Goal: Task Accomplishment & Management: Manage account settings

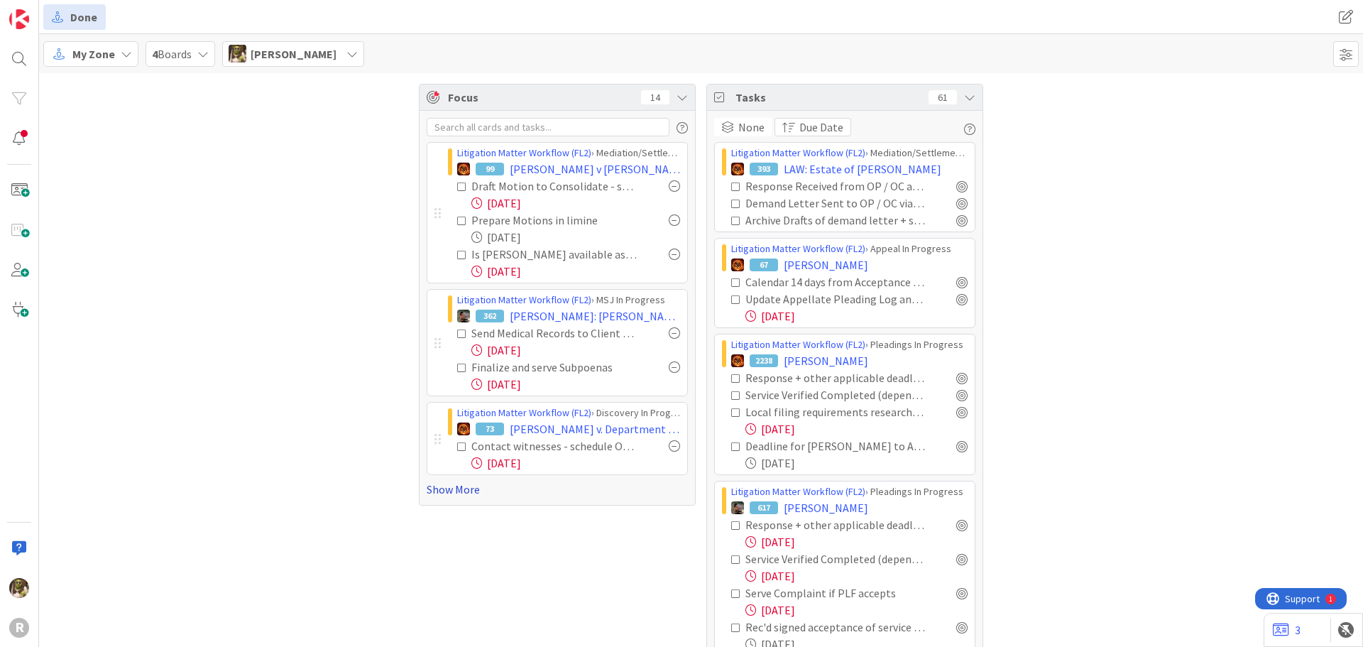
click at [446, 488] on link "Show More" at bounding box center [557, 489] width 261 height 17
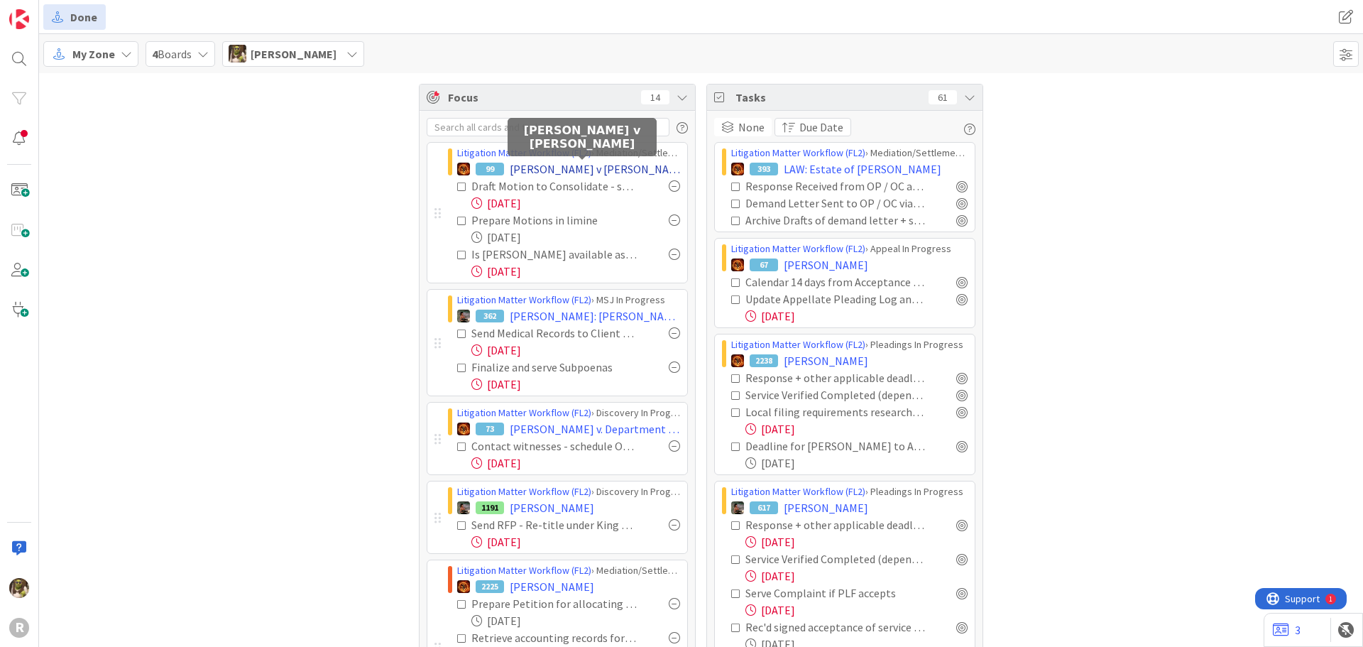
click at [538, 168] on span "David S. Rous v Jodi L. Blackburn" at bounding box center [595, 168] width 170 height 17
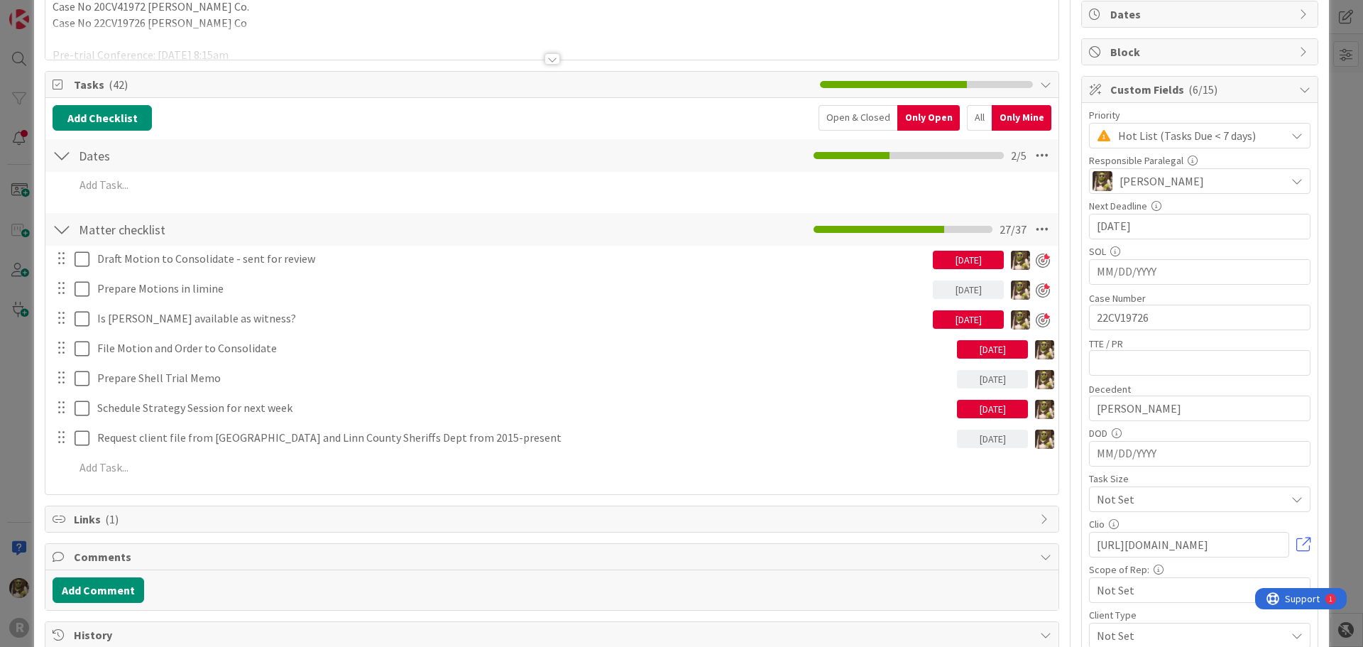
scroll to position [142, 0]
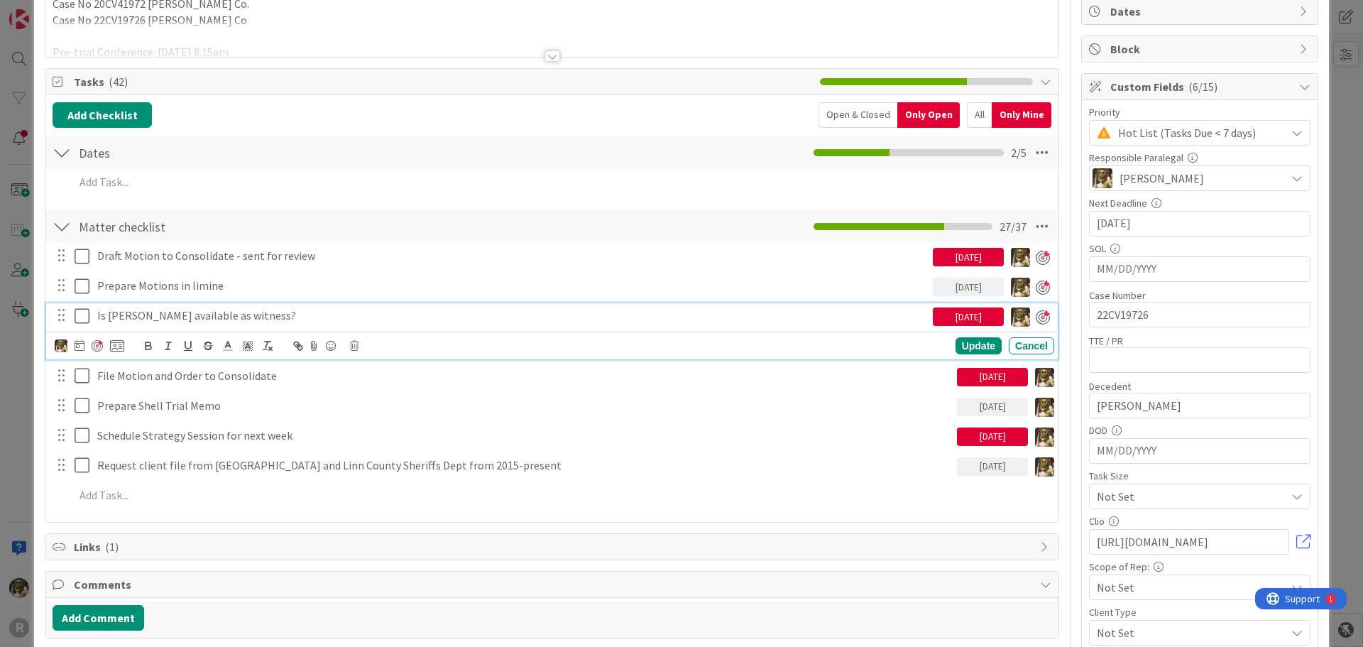
click at [103, 315] on p "Is Julie Johnston available as witness?" at bounding box center [512, 315] width 830 height 16
click at [369, 303] on div "Reach out to Julie Johnston available as witness?" at bounding box center [512, 315] width 841 height 25
click at [231, 315] on p "Reach out to Julie Johnston available as witness?" at bounding box center [512, 315] width 830 height 16
click at [982, 351] on div "Update" at bounding box center [978, 345] width 46 height 17
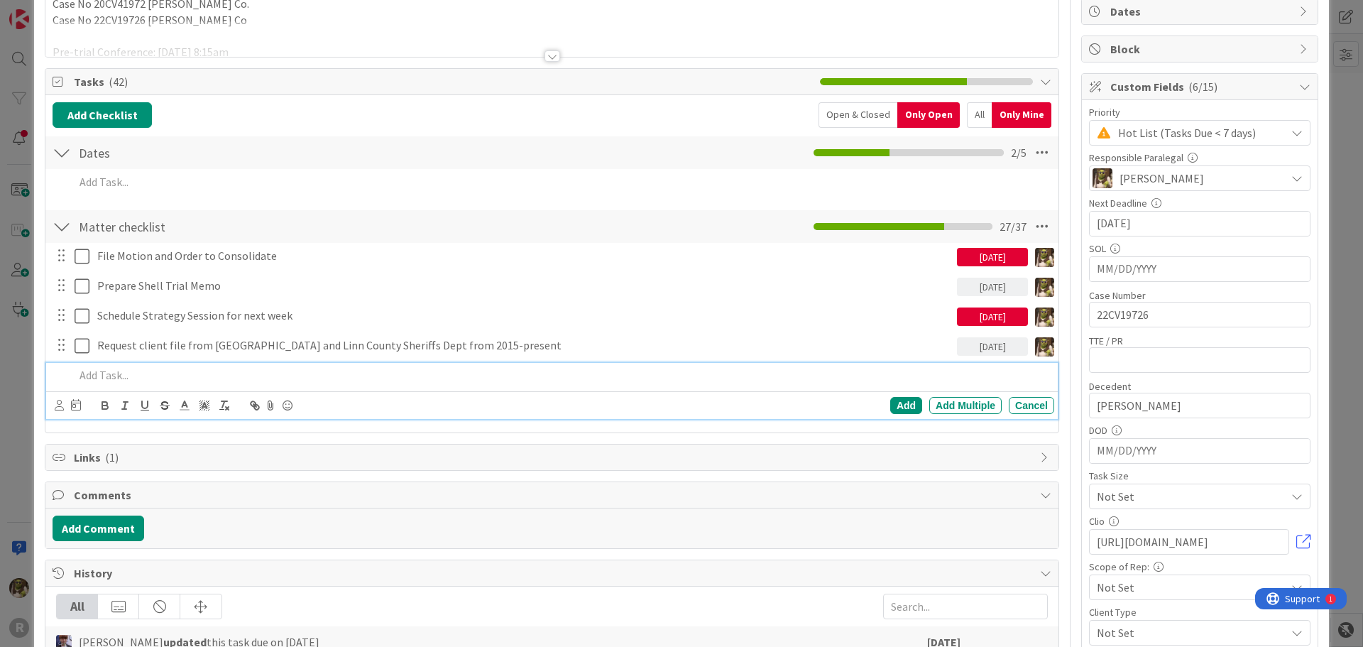
click at [126, 378] on p at bounding box center [562, 375] width 974 height 16
click at [60, 405] on icon at bounding box center [59, 405] width 9 height 11
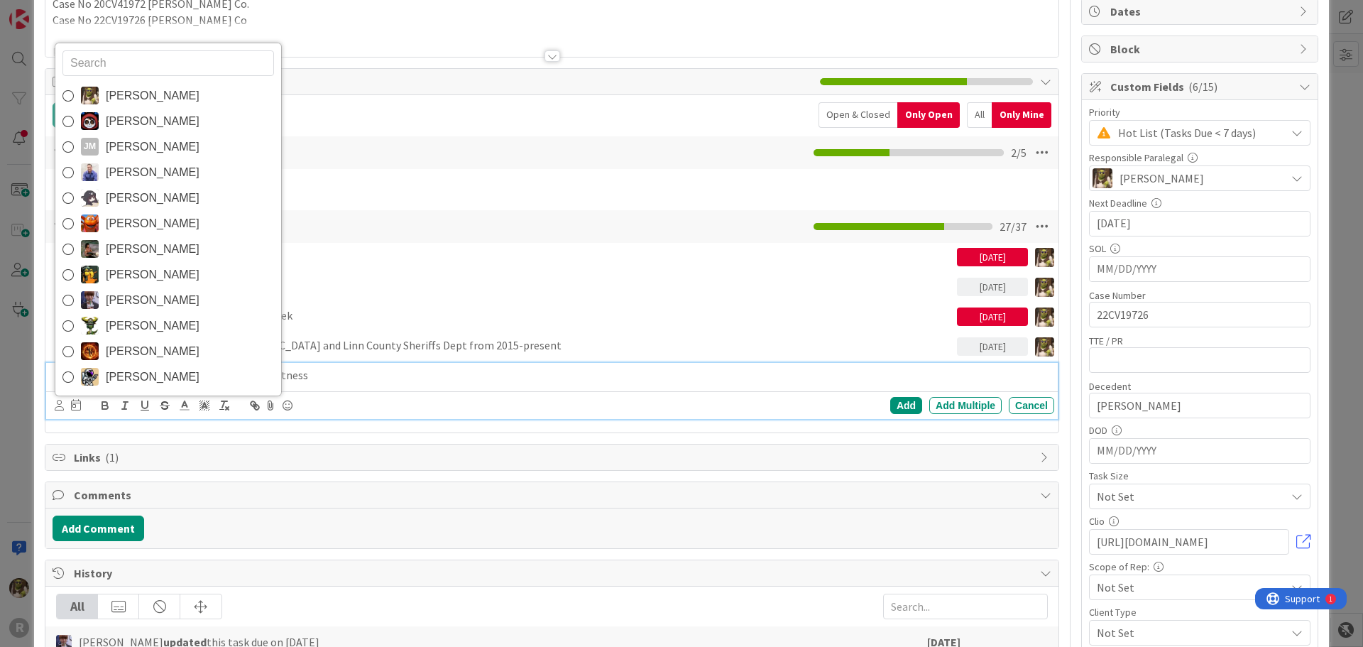
drag, startPoint x: 138, startPoint y: 97, endPoint x: 107, endPoint y: 230, distance: 137.0
click at [138, 97] on span "Devine Gines" at bounding box center [153, 95] width 94 height 21
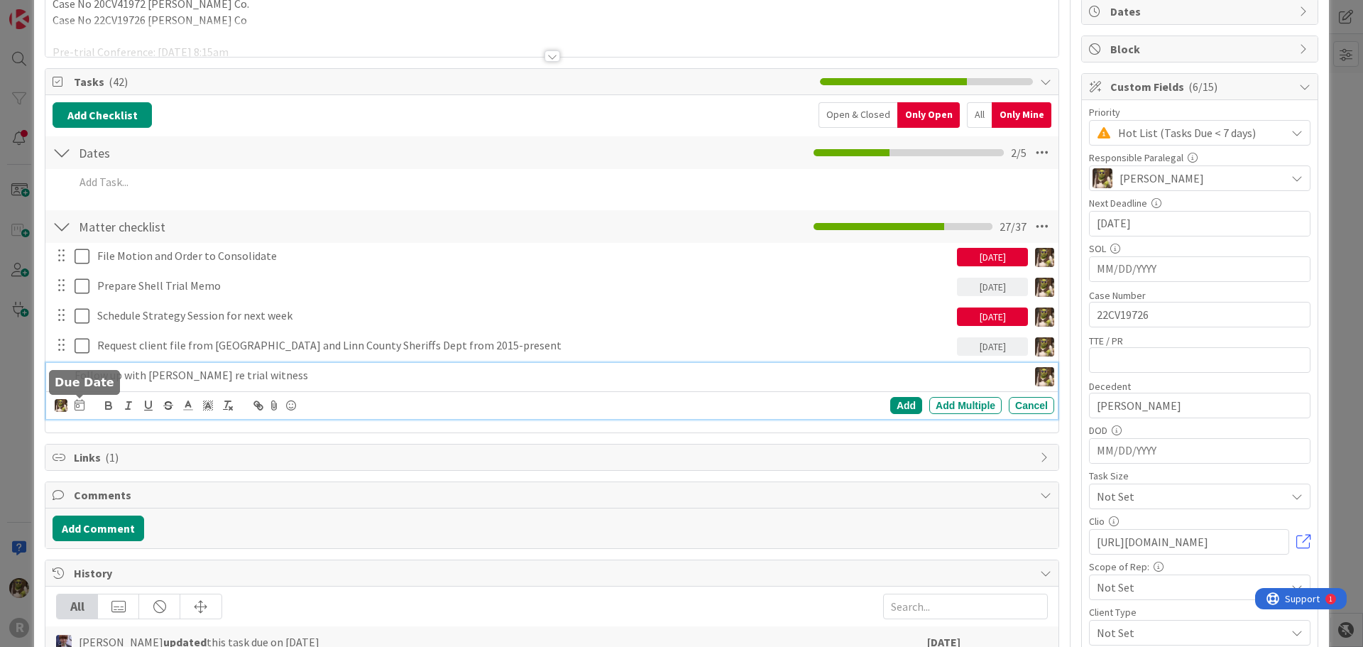
click at [77, 405] on icon at bounding box center [80, 404] width 10 height 11
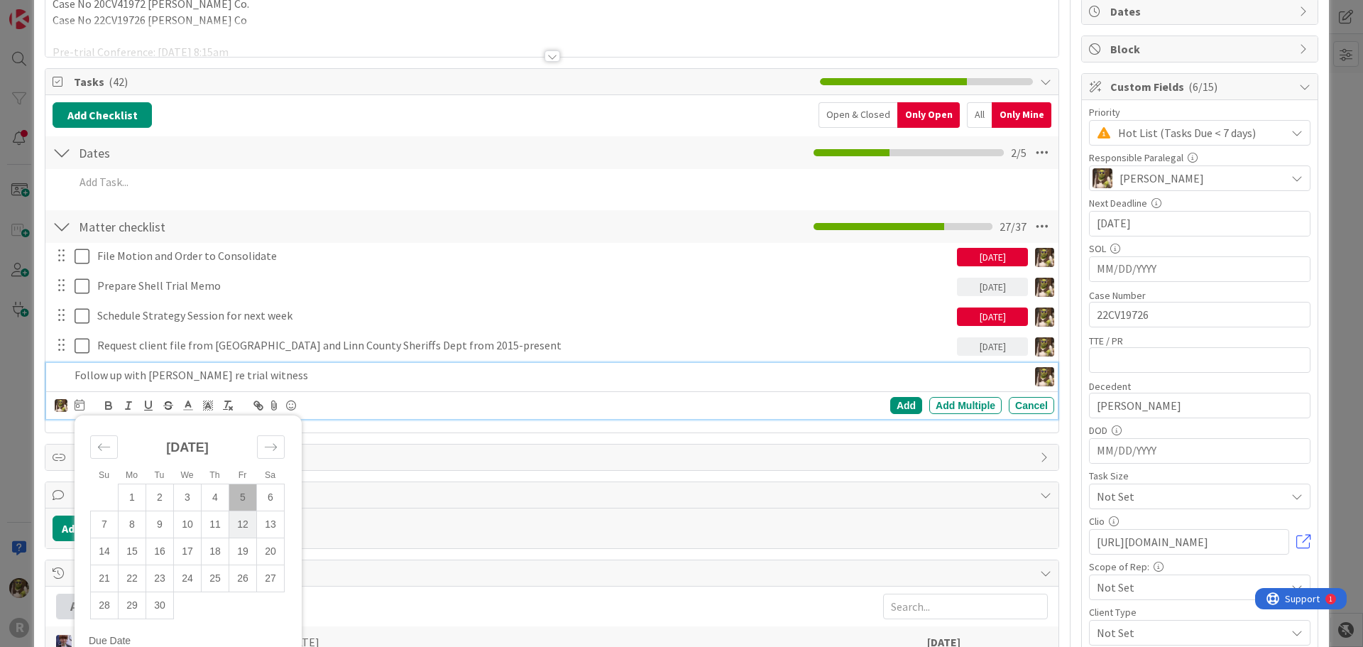
click at [248, 532] on td "12" at bounding box center [243, 523] width 28 height 27
click at [899, 402] on div "Add" at bounding box center [906, 405] width 32 height 17
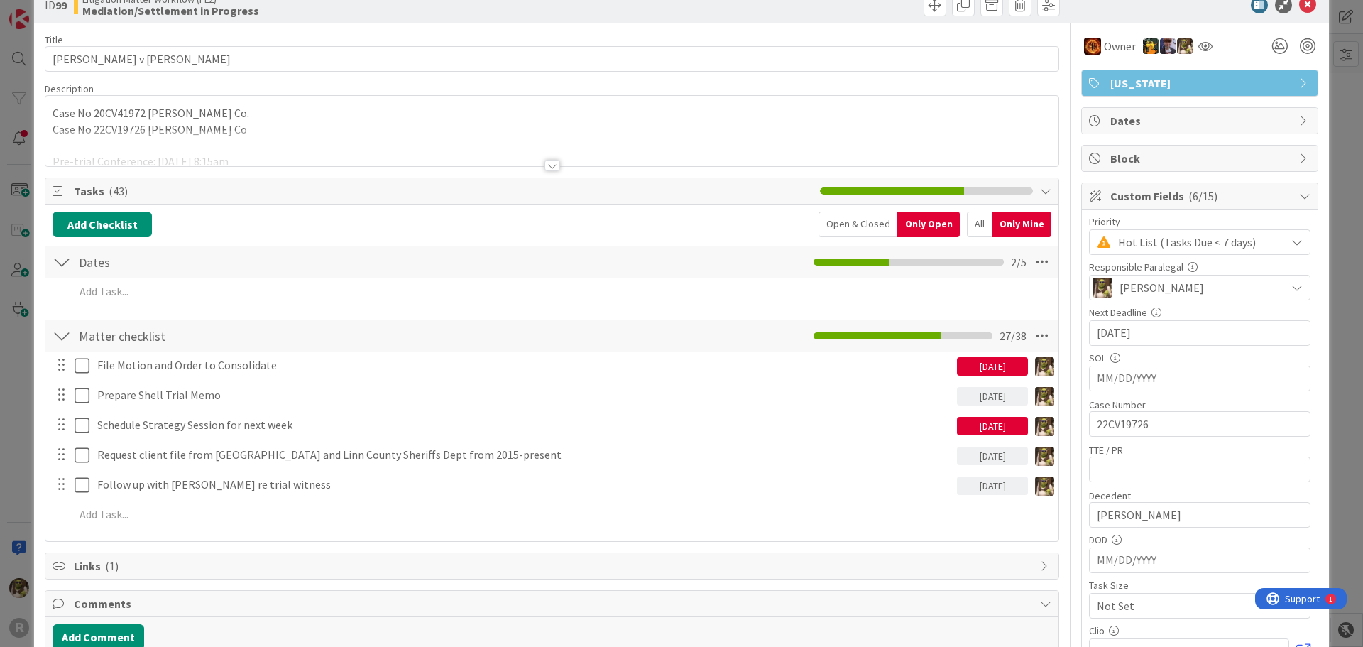
scroll to position [0, 0]
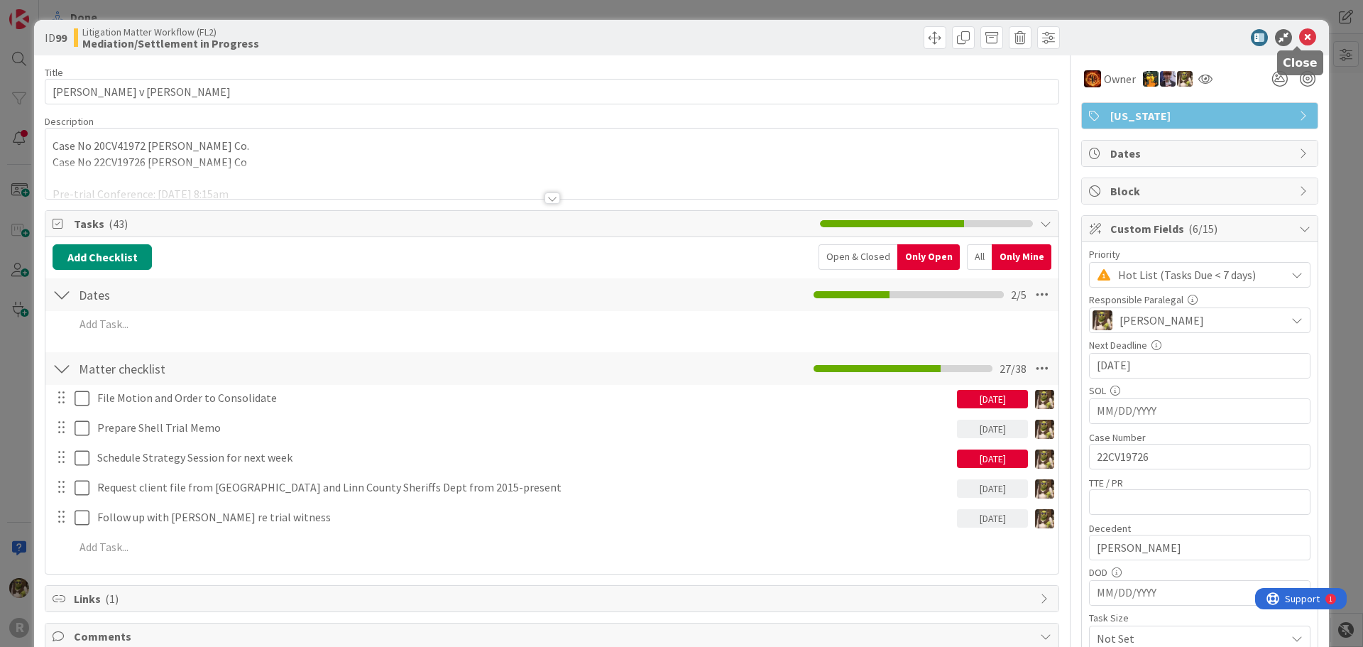
click at [1302, 39] on icon at bounding box center [1307, 37] width 17 height 17
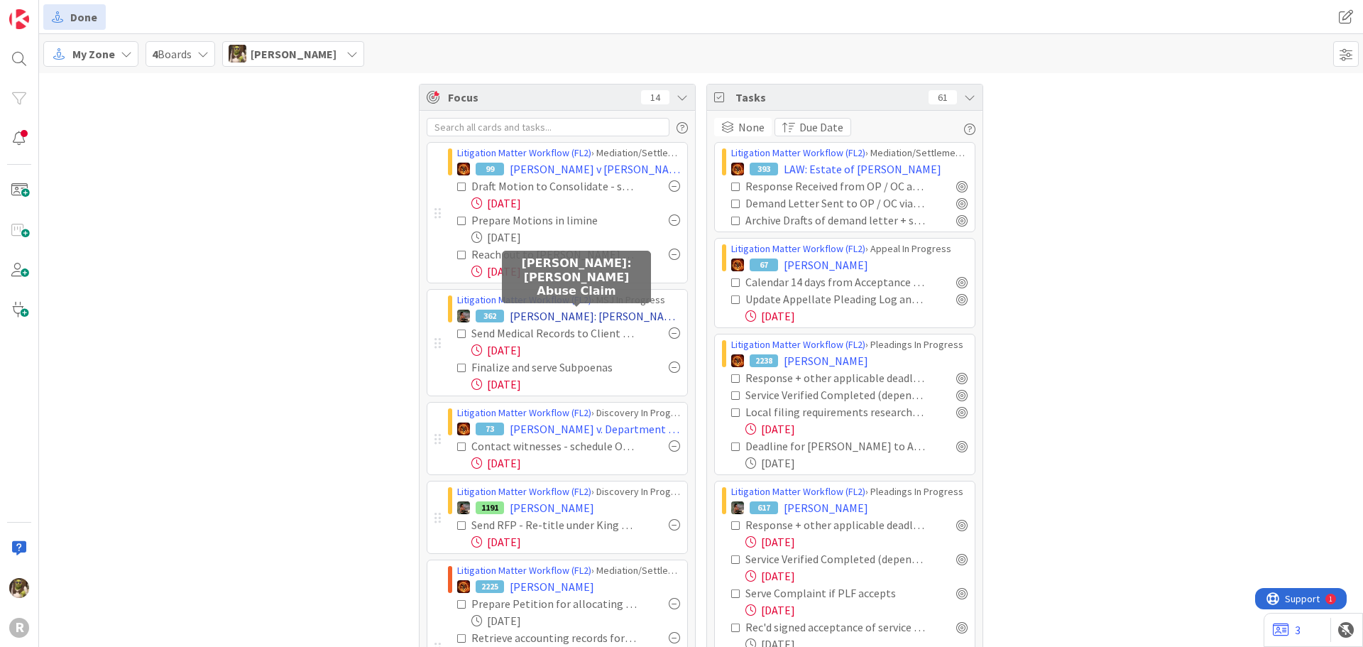
click at [517, 312] on span "ANDERSON: Elder Abuse Claim" at bounding box center [595, 315] width 170 height 17
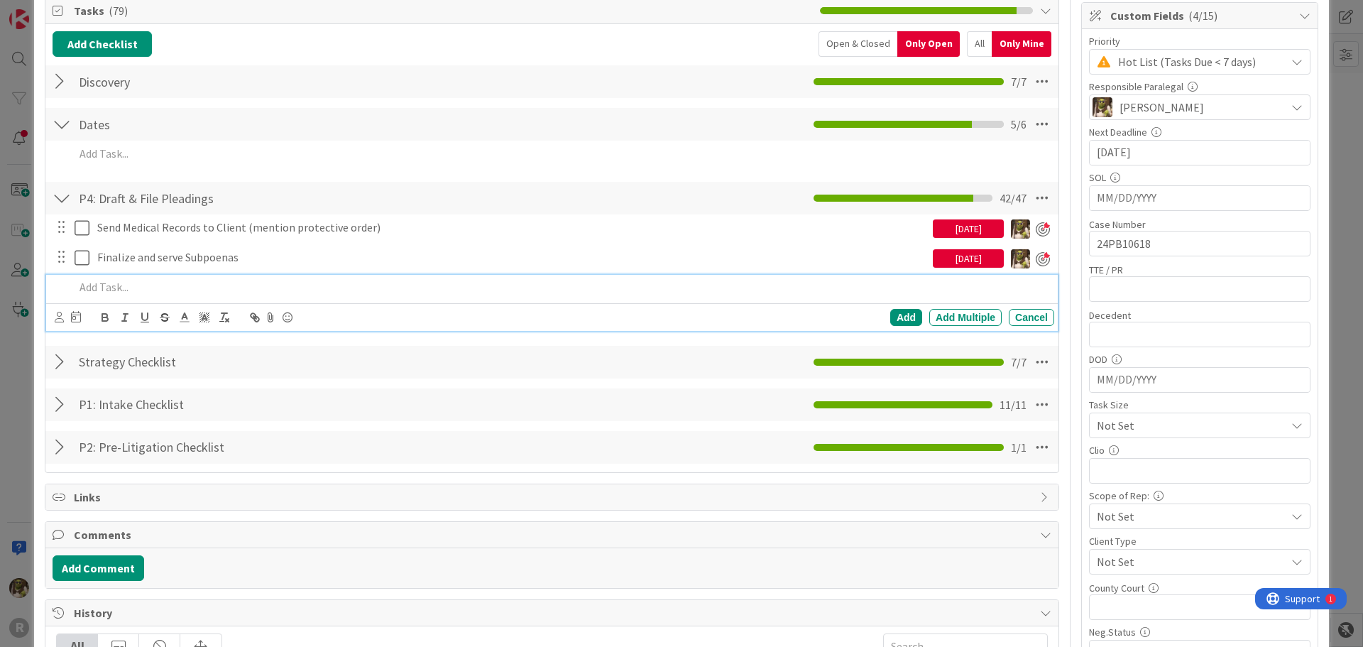
click at [128, 292] on p at bounding box center [562, 287] width 974 height 16
click at [245, 292] on p "Deadline for subpoena responses:" at bounding box center [562, 287] width 974 height 16
click at [60, 319] on icon at bounding box center [59, 317] width 9 height 11
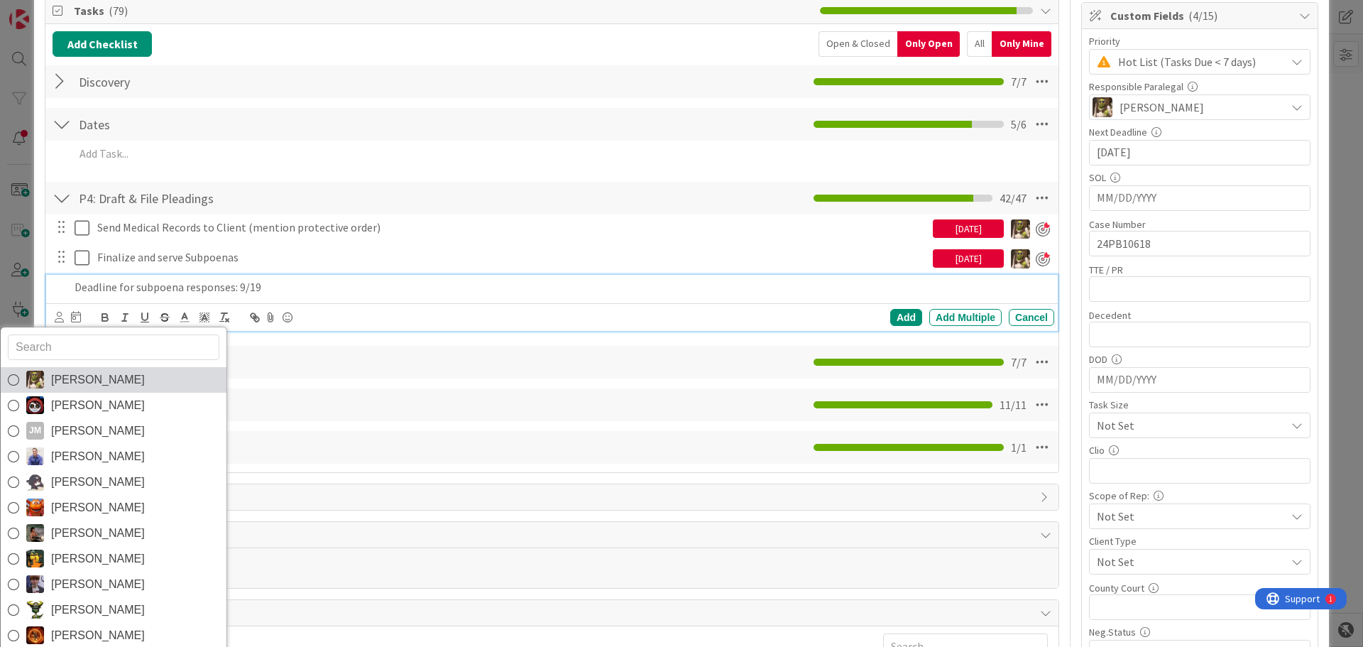
click at [91, 386] on span "Devine Gines" at bounding box center [98, 379] width 94 height 21
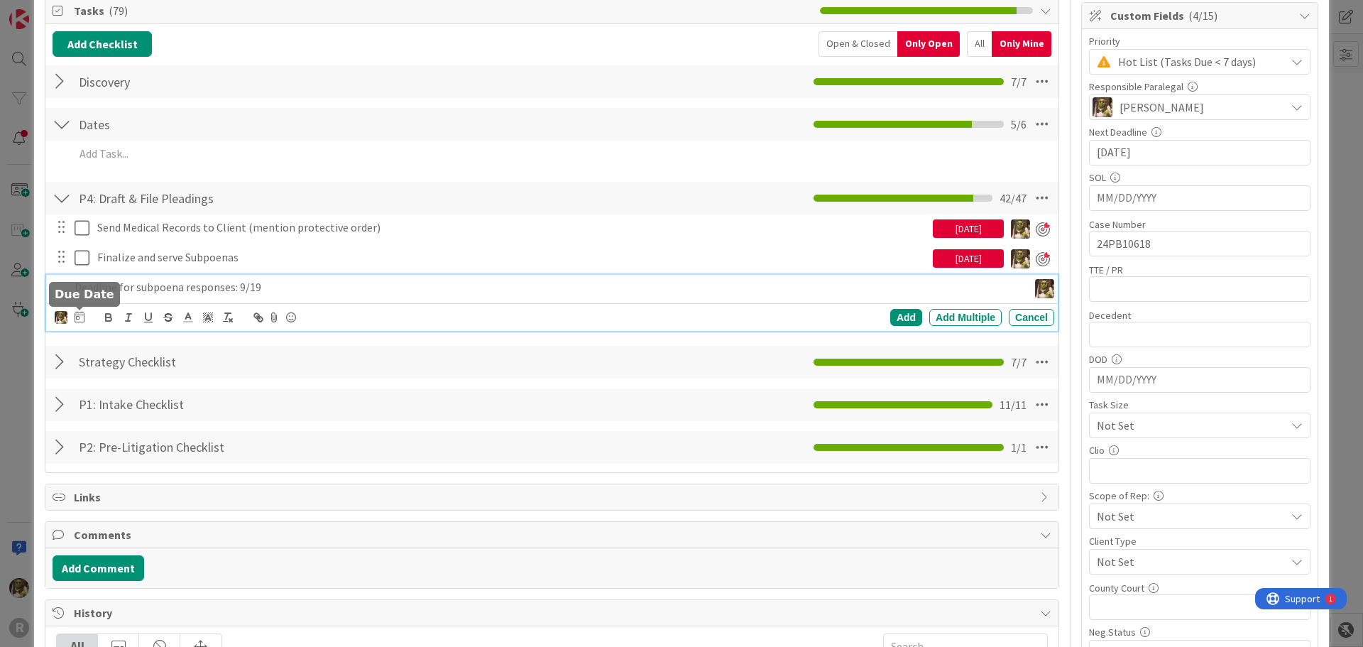
click at [82, 312] on icon at bounding box center [80, 316] width 10 height 11
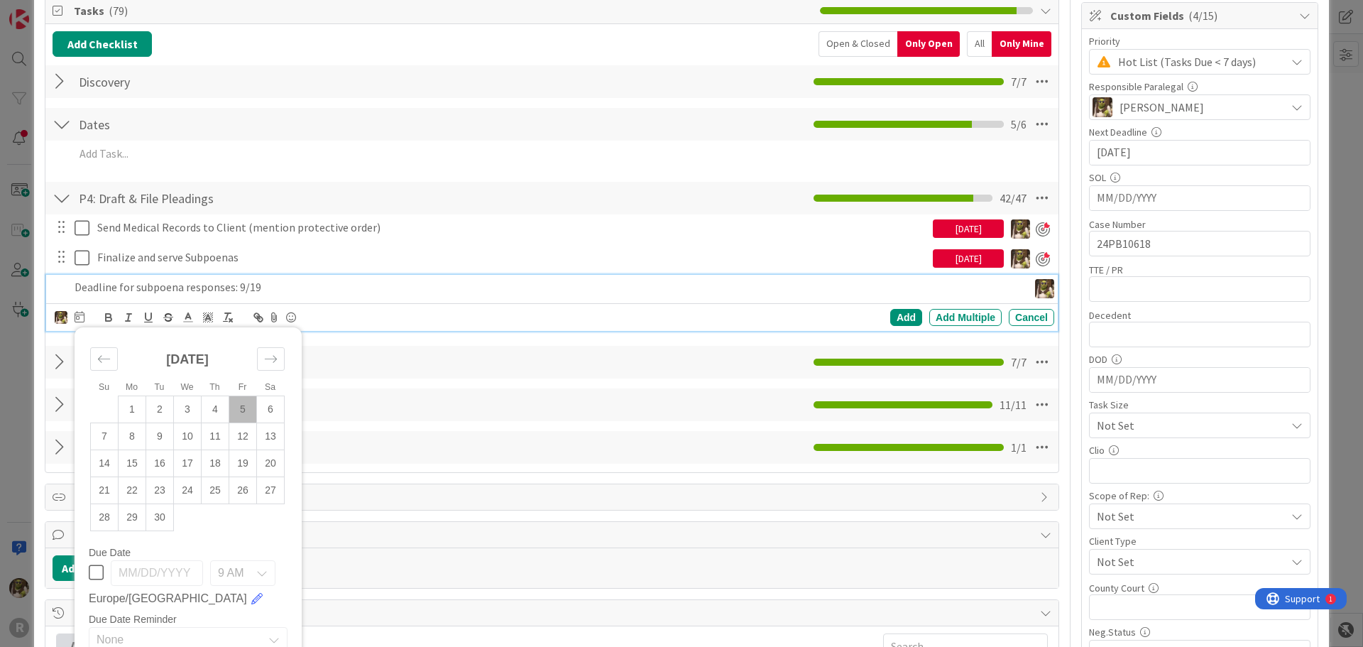
drag, startPoint x: 253, startPoint y: 459, endPoint x: 383, endPoint y: 442, distance: 130.9
click at [252, 459] on td "19" at bounding box center [243, 462] width 28 height 27
click at [906, 319] on div "Add" at bounding box center [906, 317] width 32 height 17
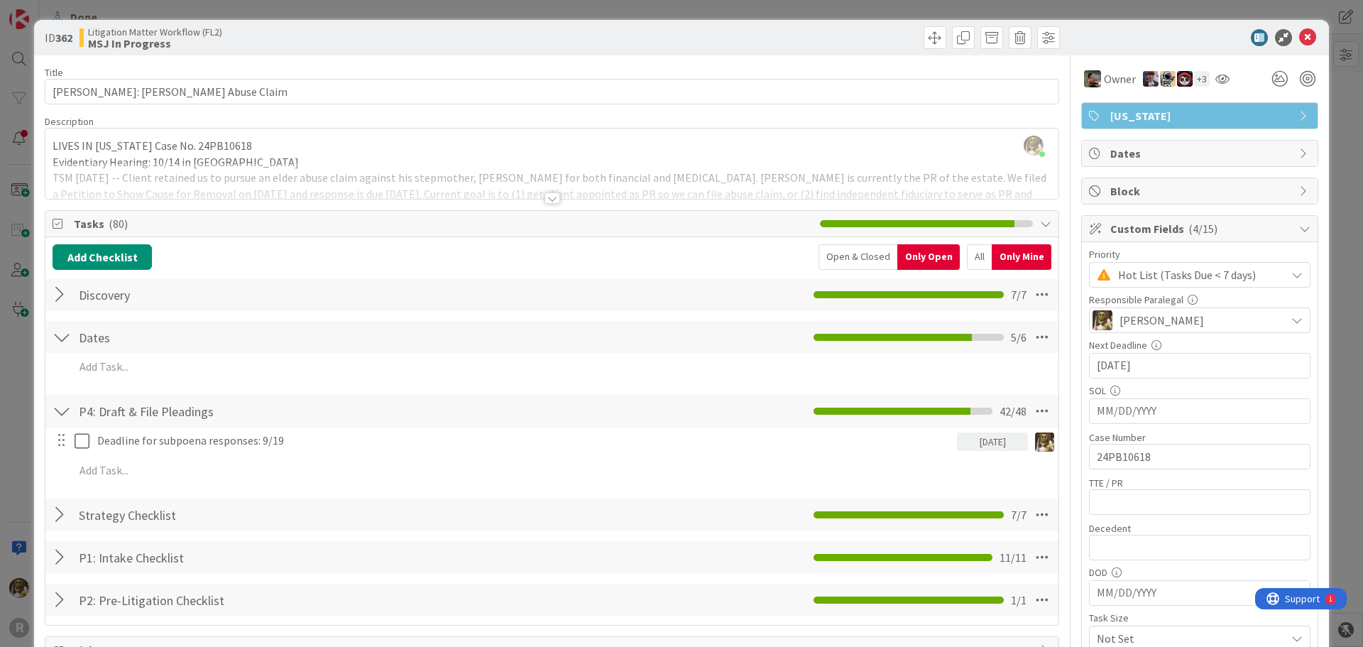
click at [549, 194] on div at bounding box center [552, 197] width 16 height 11
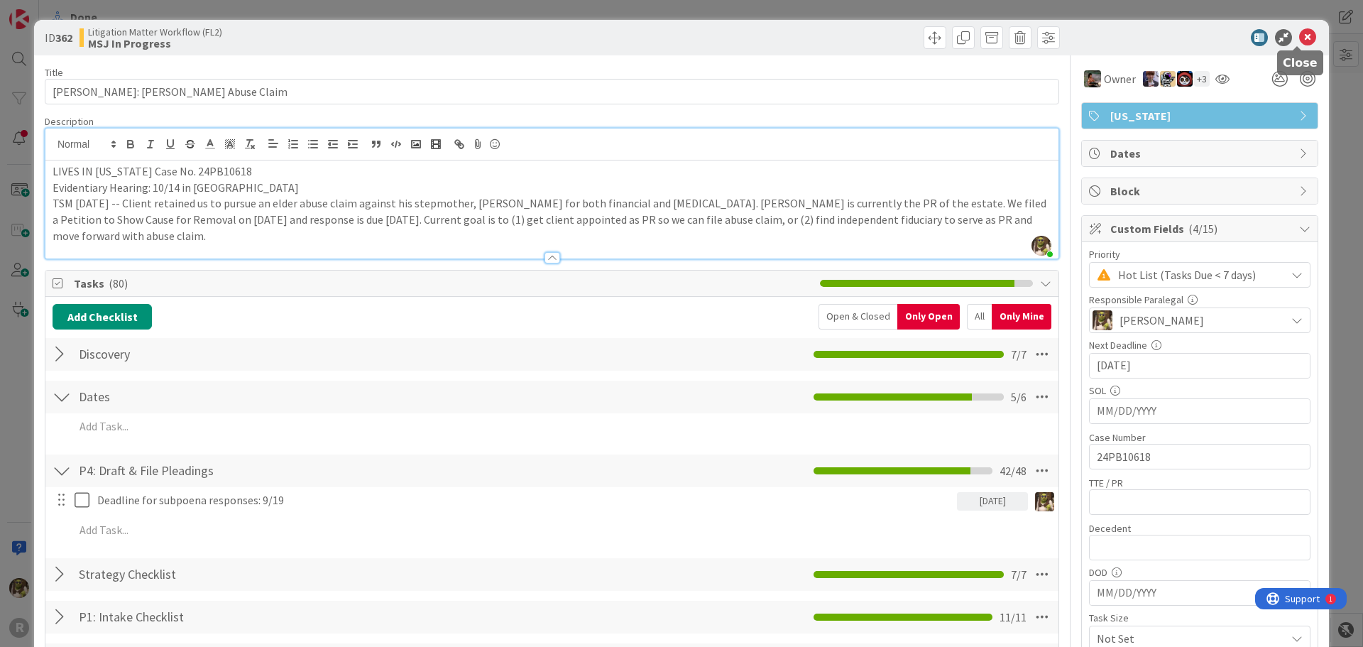
click at [1299, 43] on icon at bounding box center [1307, 37] width 17 height 17
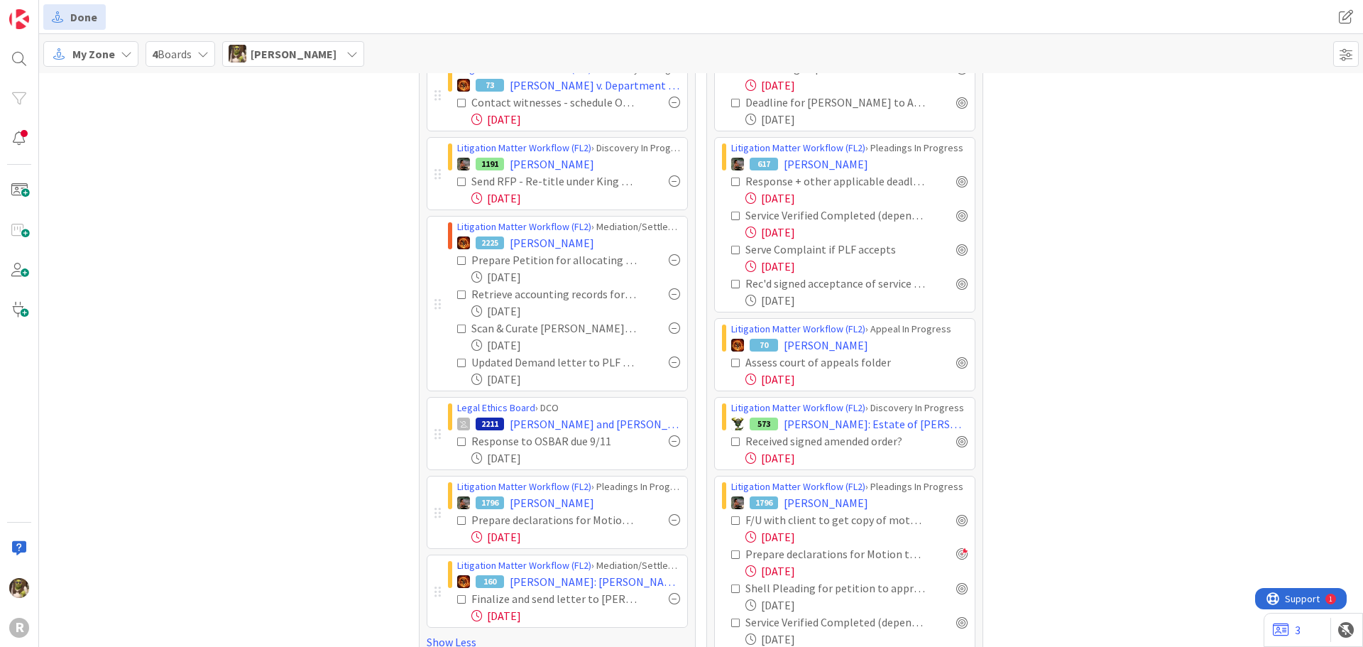
scroll to position [355, 0]
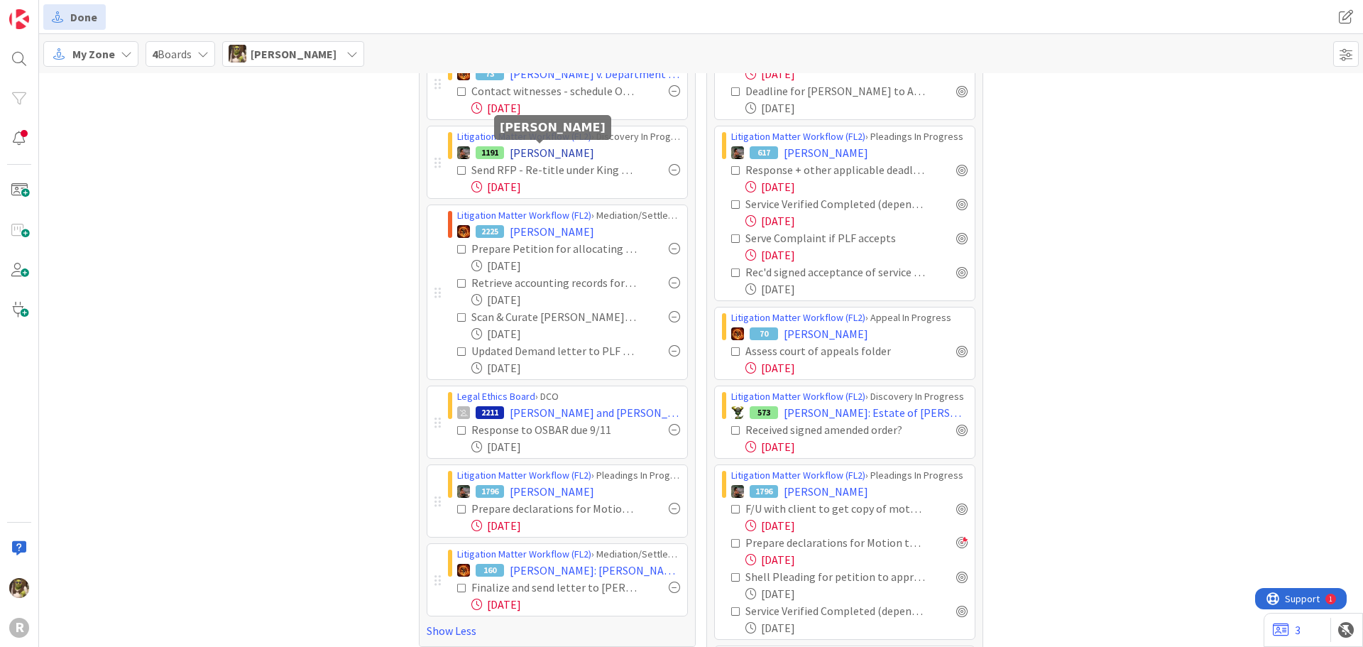
click at [525, 155] on span "ROBERTS, Amy" at bounding box center [552, 152] width 84 height 17
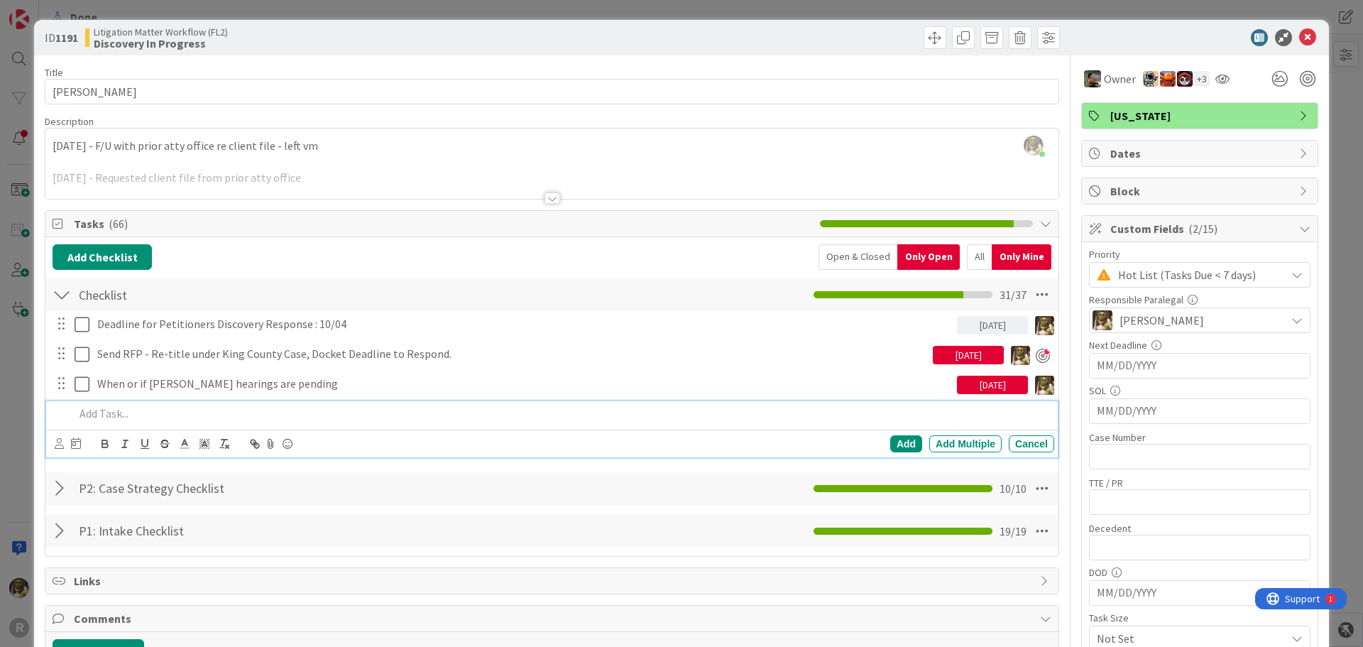
drag, startPoint x: 162, startPoint y: 412, endPoint x: 171, endPoint y: 412, distance: 9.2
click at [161, 412] on p at bounding box center [562, 413] width 974 height 16
click at [64, 444] on div at bounding box center [68, 443] width 26 height 17
click at [60, 447] on icon at bounding box center [59, 443] width 9 height 11
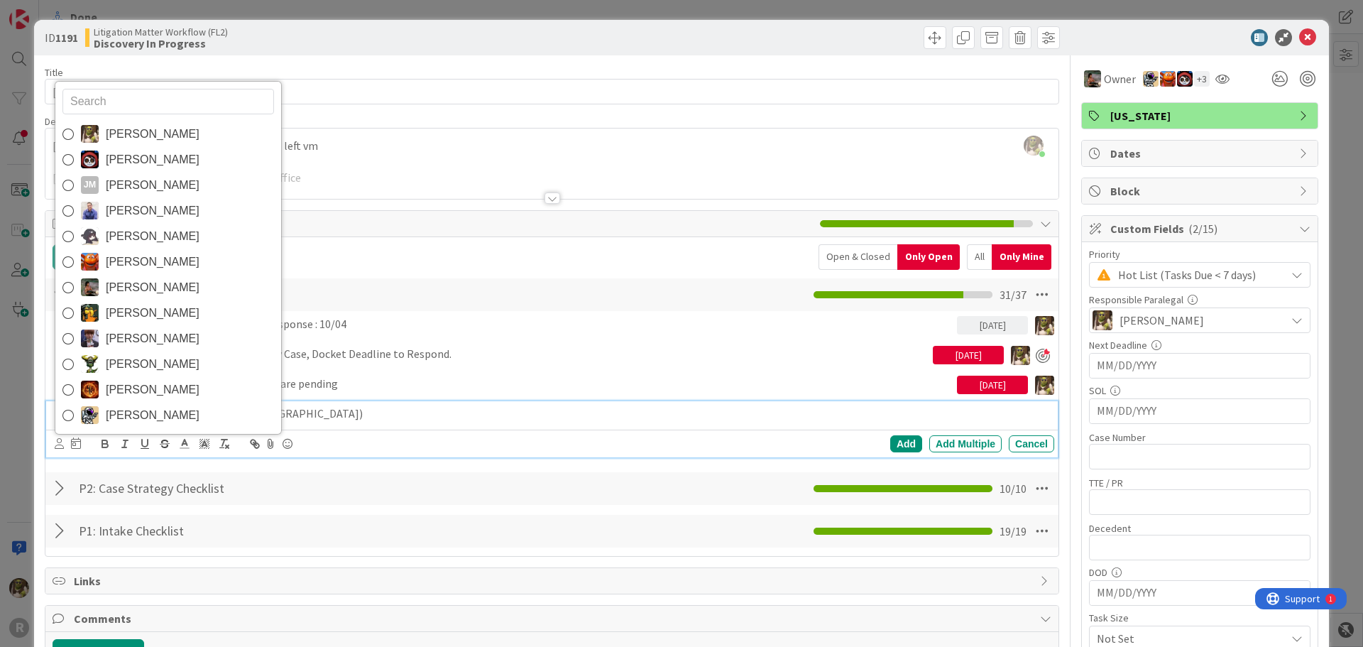
click at [128, 116] on div "Devine Gines Jasmin Sanchez JM Jeff Myers John Grant Kelly Nguyen Kiara Adams M…" at bounding box center [168, 257] width 227 height 353
click at [125, 131] on span "Devine Gines" at bounding box center [153, 134] width 94 height 21
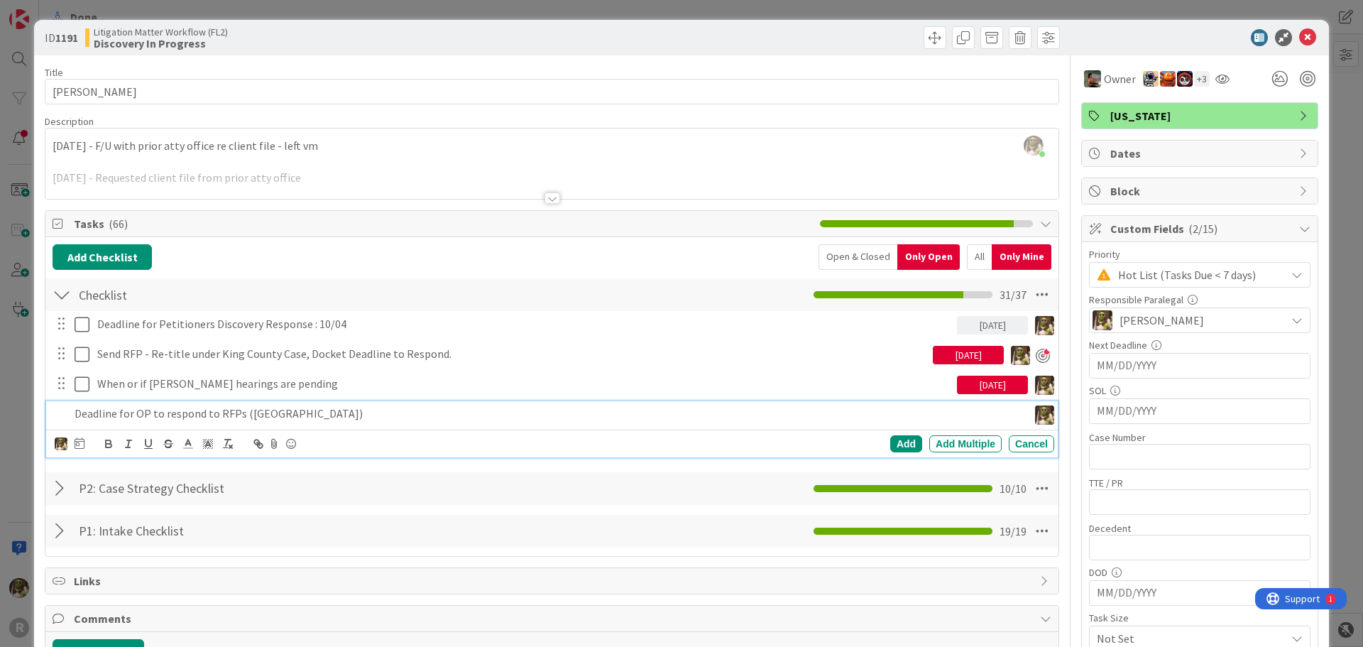
click at [83, 448] on icon at bounding box center [80, 442] width 10 height 11
click at [271, 488] on icon "Move forward to switch to the next month." at bounding box center [270, 484] width 13 height 13
click at [126, 563] on td "6" at bounding box center [133, 562] width 28 height 27
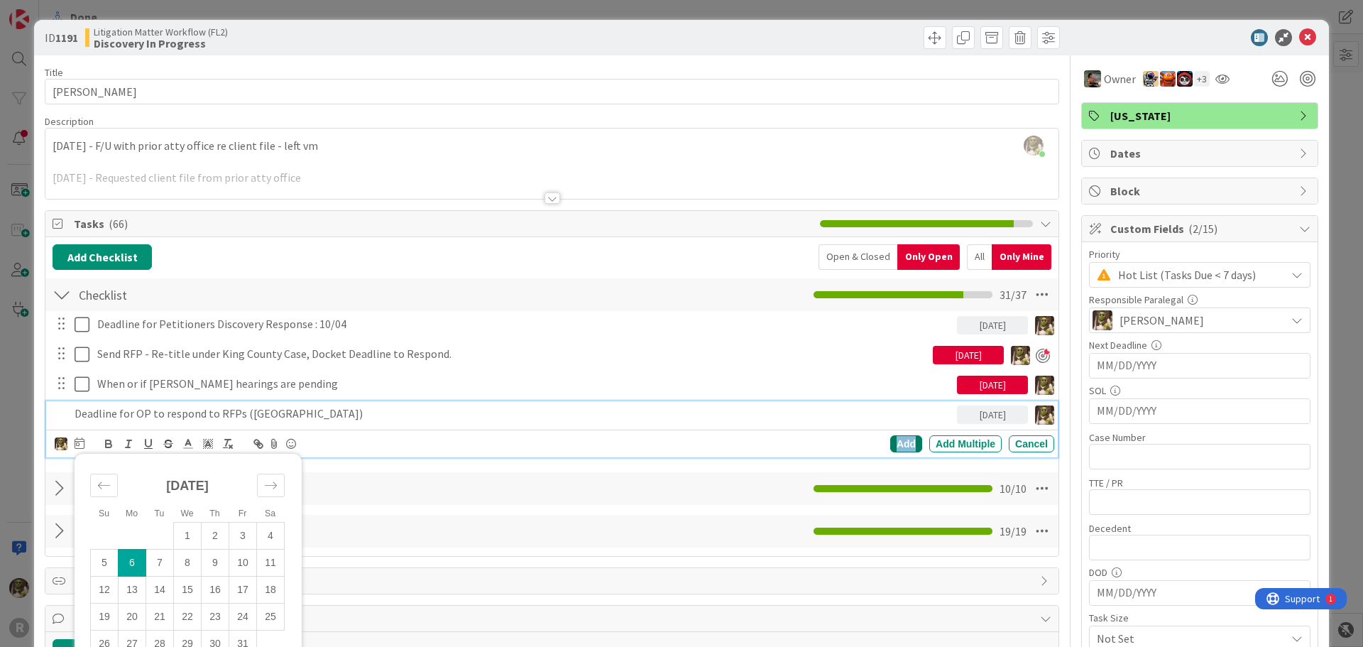
click at [890, 449] on div "Add" at bounding box center [906, 443] width 32 height 17
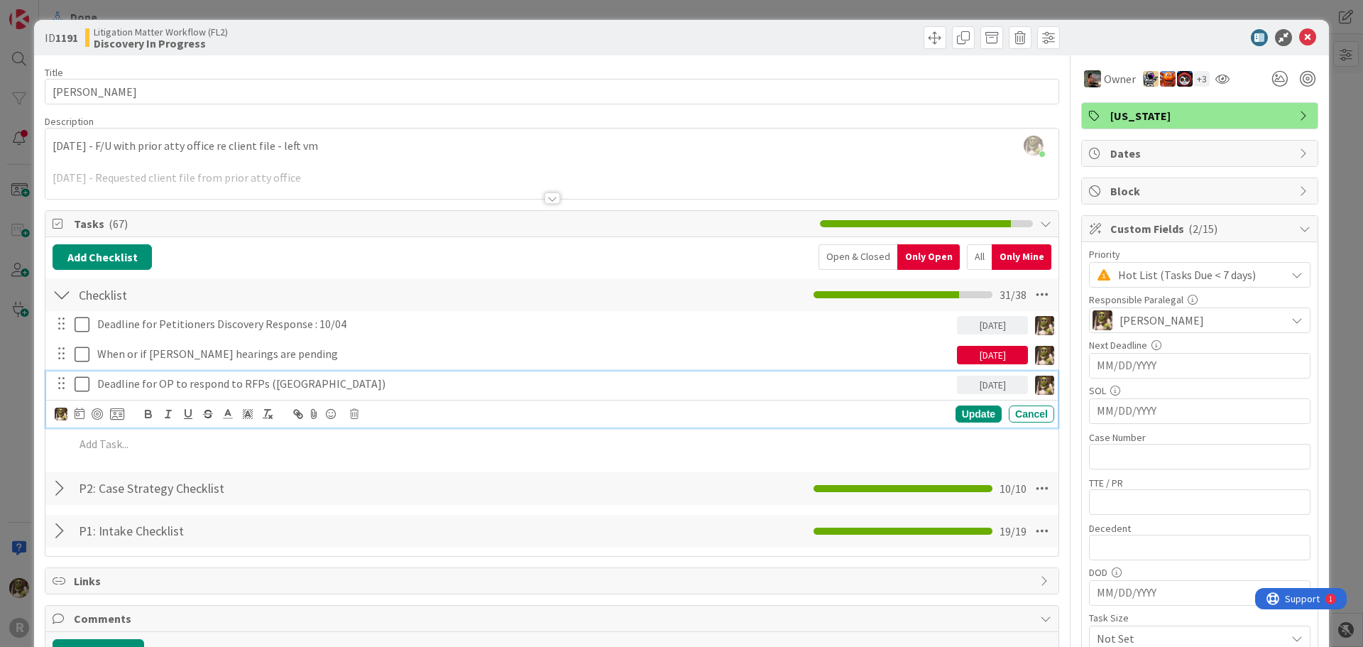
click at [296, 388] on p "Deadline for OP to respond to RFPs (King County)" at bounding box center [524, 383] width 854 height 16
drag, startPoint x: 335, startPoint y: 384, endPoint x: 92, endPoint y: 391, distance: 242.9
click at [92, 391] on div "Deadline for OP to respond to RFPs (King County)" at bounding box center [524, 383] width 865 height 25
copy p "Deadline for OP to respond to RFPs (King County)"
click at [547, 202] on div at bounding box center [552, 197] width 16 height 11
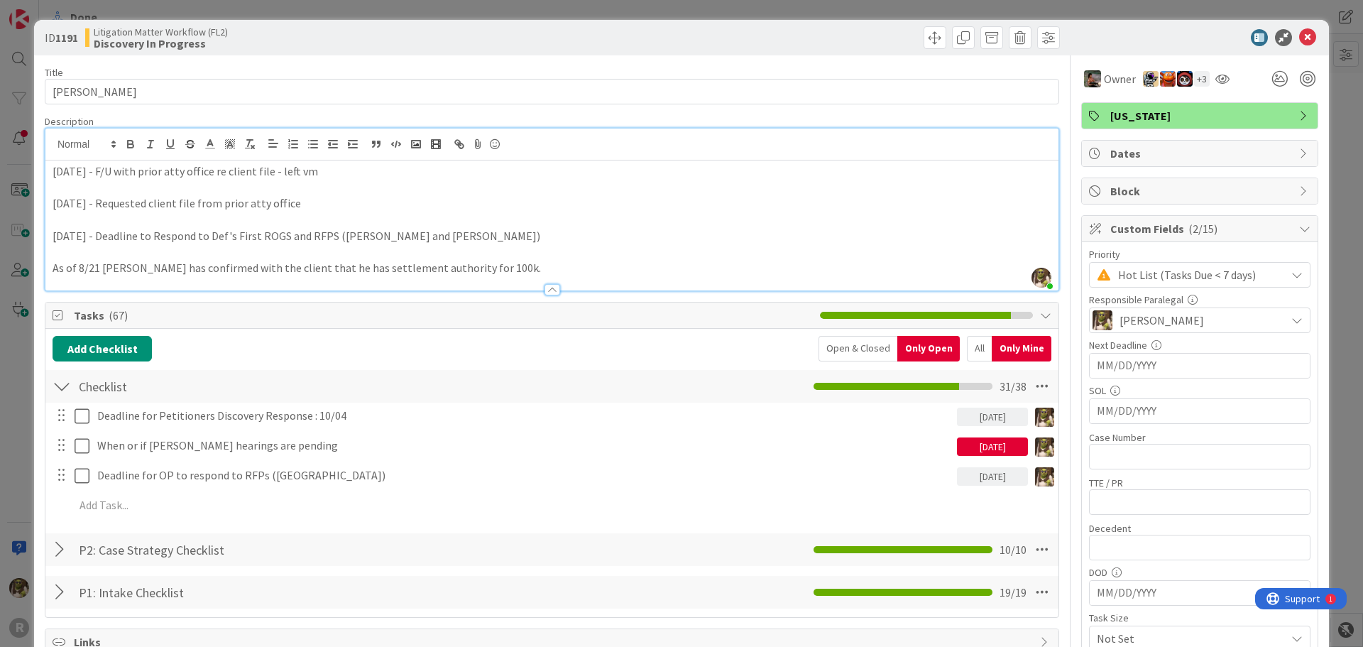
click at [461, 268] on p "As of 8/21 Max has confirmed with the client that he has settlement authority f…" at bounding box center [552, 268] width 999 height 16
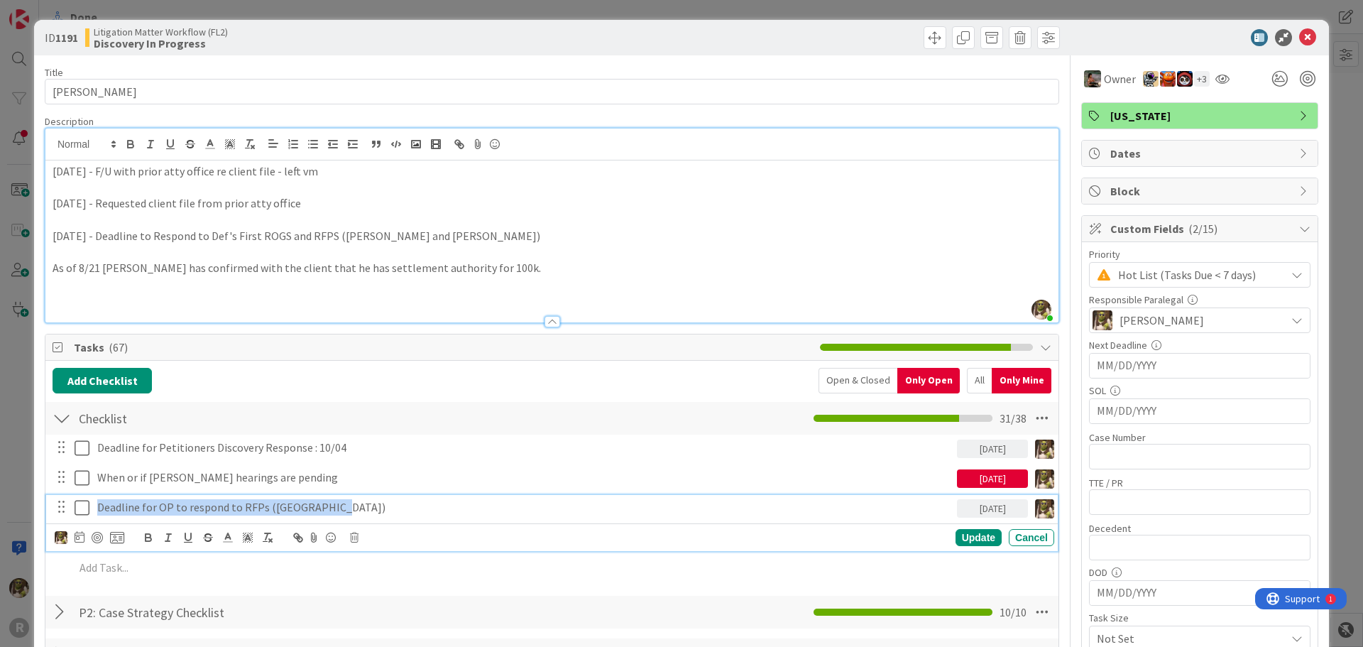
drag, startPoint x: 308, startPoint y: 509, endPoint x: 90, endPoint y: 514, distance: 218.0
click at [90, 513] on div "Deadline for OP to respond to RFPs (King County) 10/06/2025" at bounding box center [553, 507] width 1002 height 25
copy p "Deadline for OP to respond to RFPs (King County)"
click at [57, 295] on p at bounding box center [552, 300] width 999 height 16
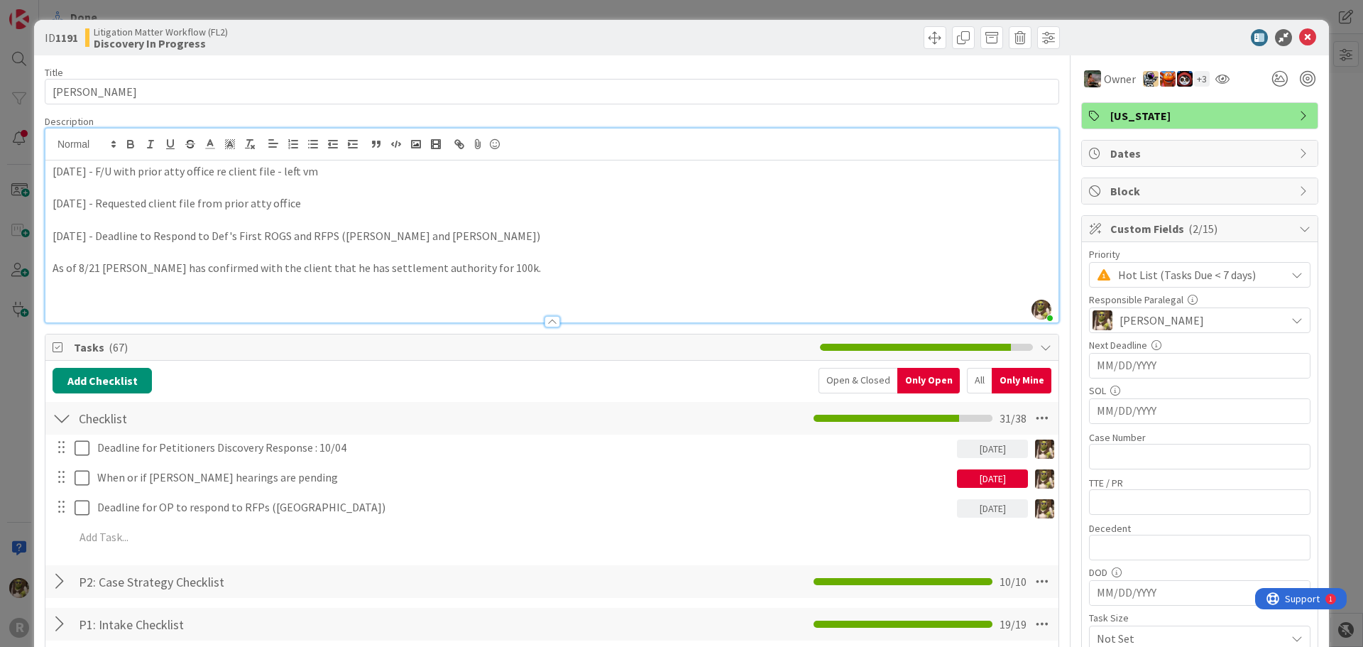
paste div
click at [1299, 33] on icon at bounding box center [1307, 37] width 17 height 17
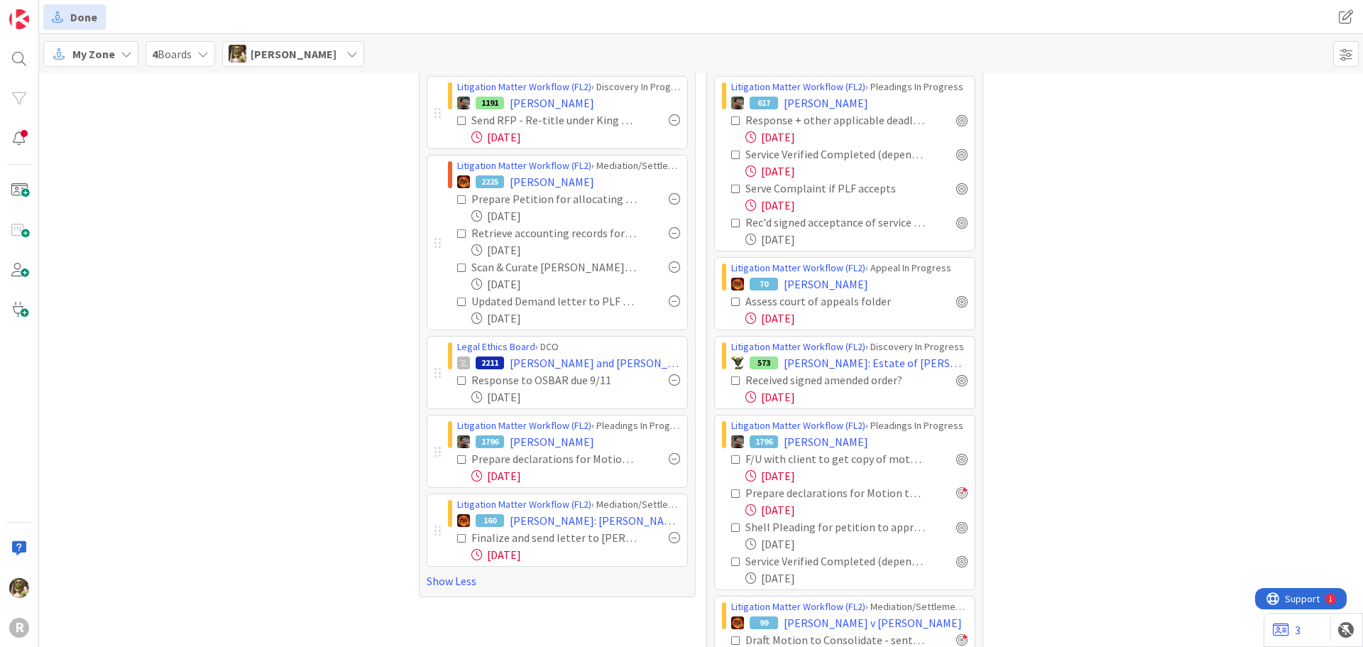
scroll to position [497, 0]
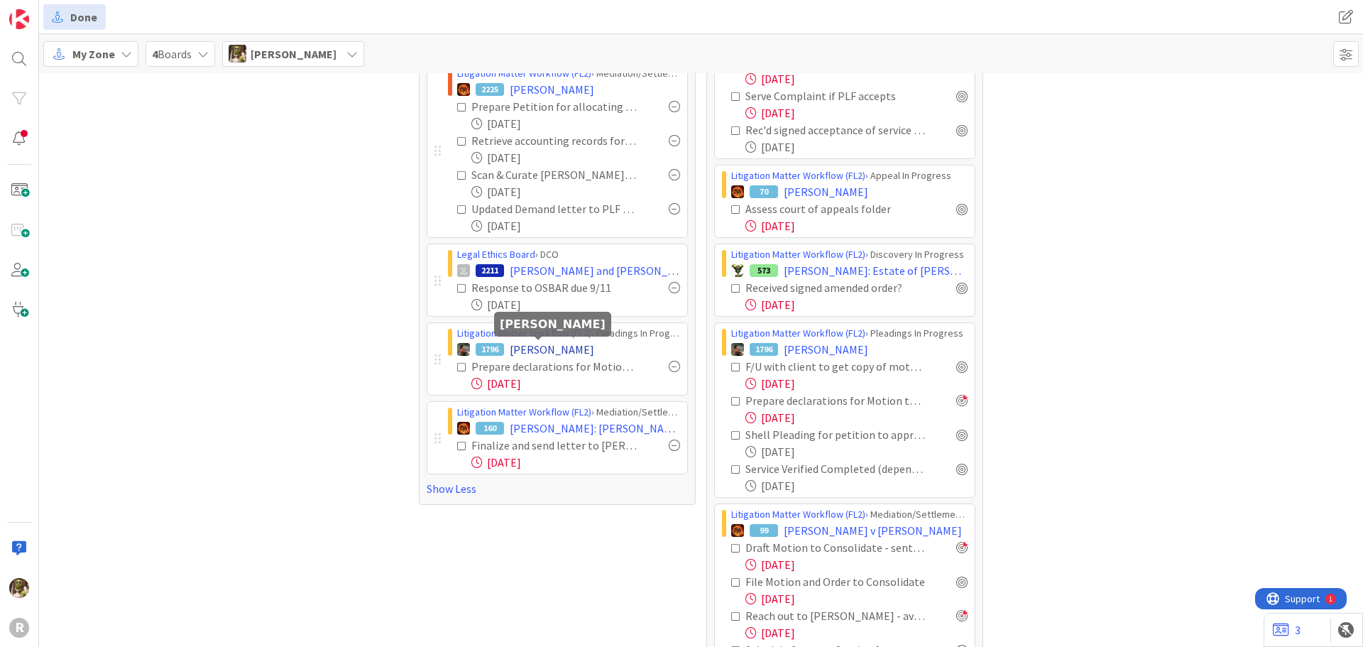
click at [568, 344] on span "MONTE, Linda" at bounding box center [552, 349] width 84 height 17
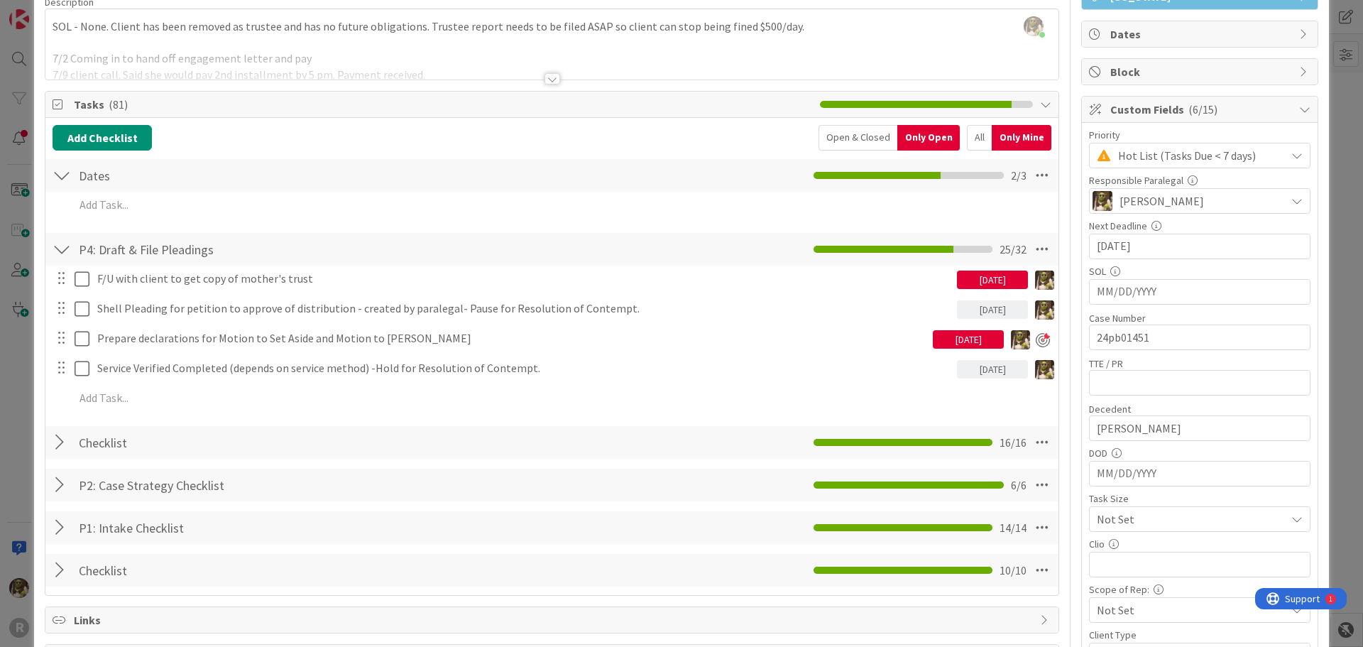
scroll to position [142, 0]
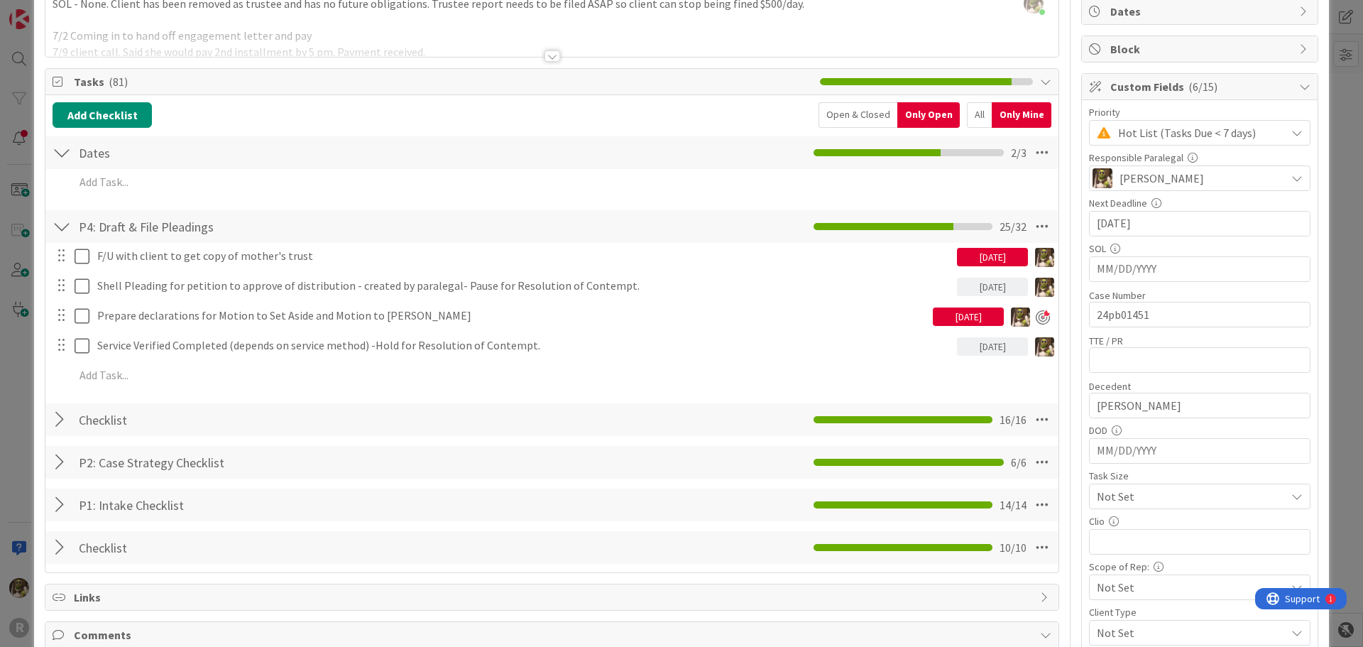
click at [974, 119] on div "All" at bounding box center [979, 115] width 25 height 26
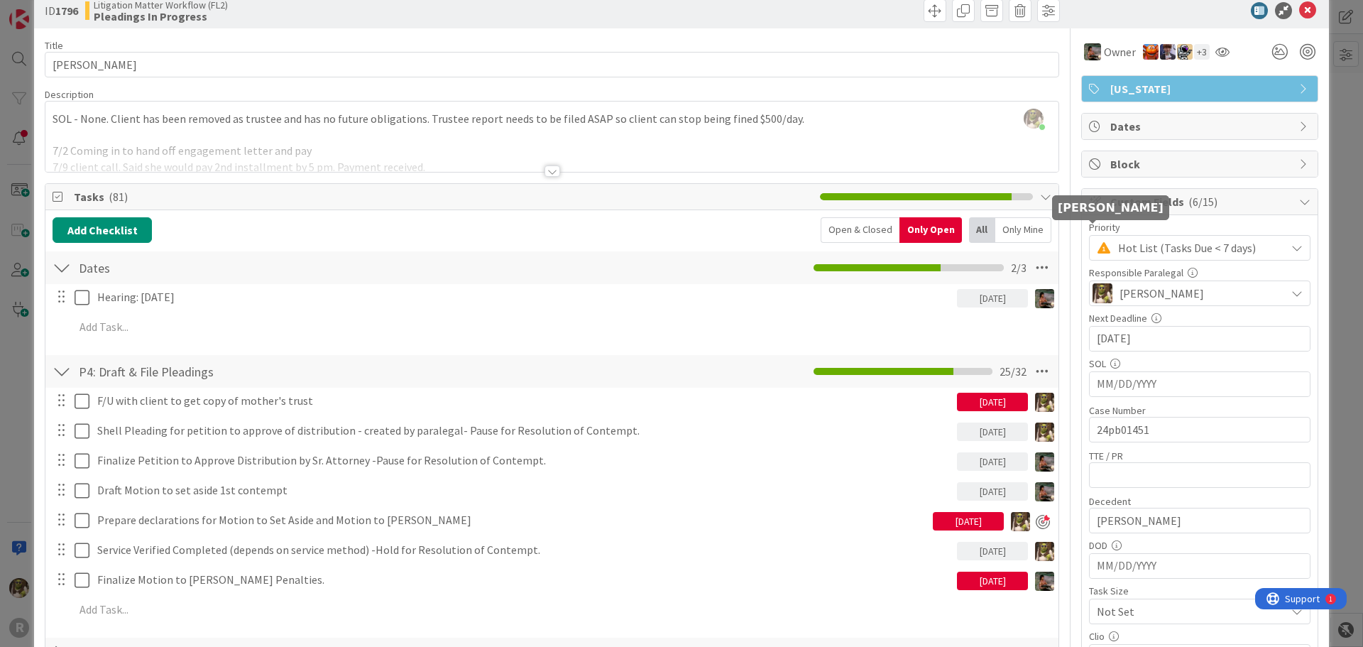
scroll to position [0, 0]
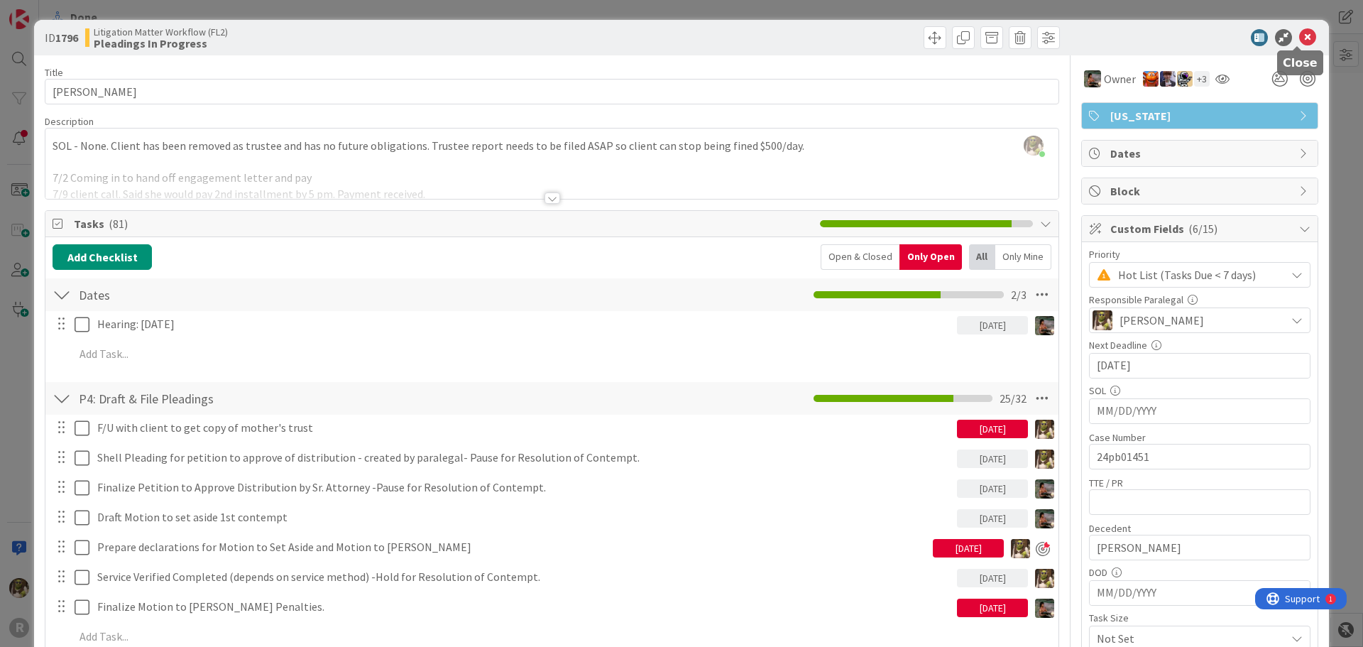
click at [1302, 38] on icon at bounding box center [1307, 37] width 17 height 17
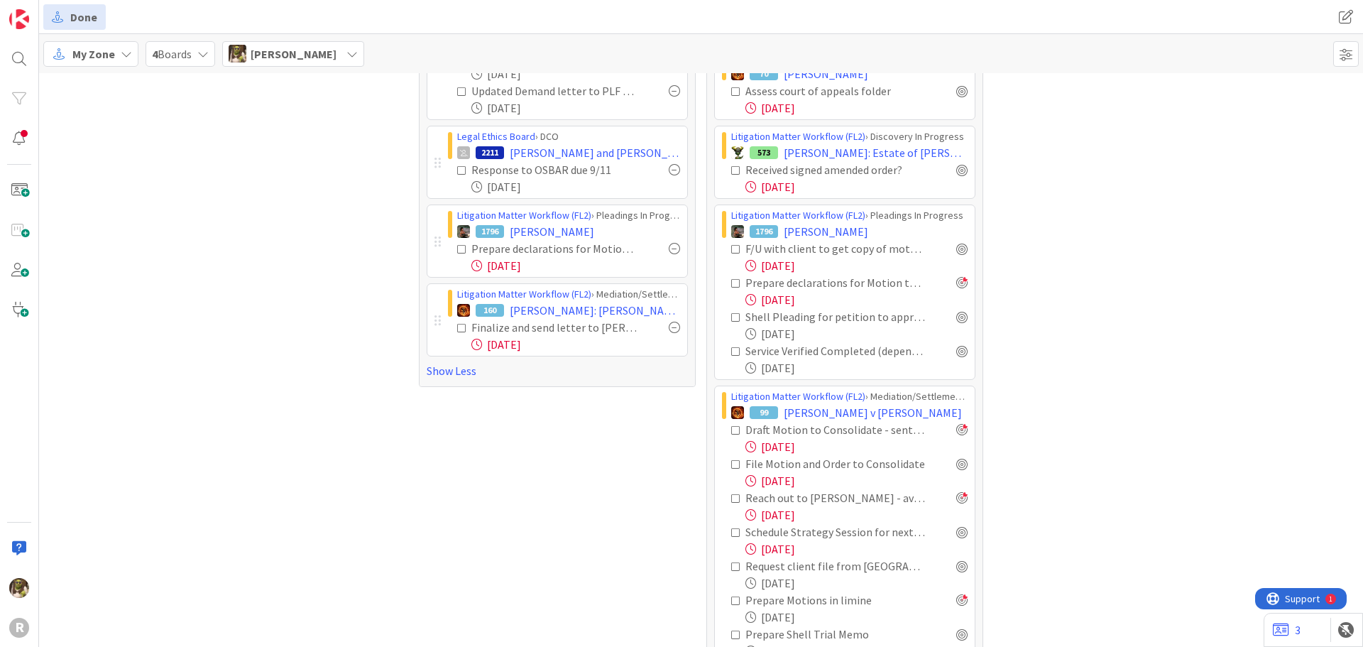
scroll to position [497, 0]
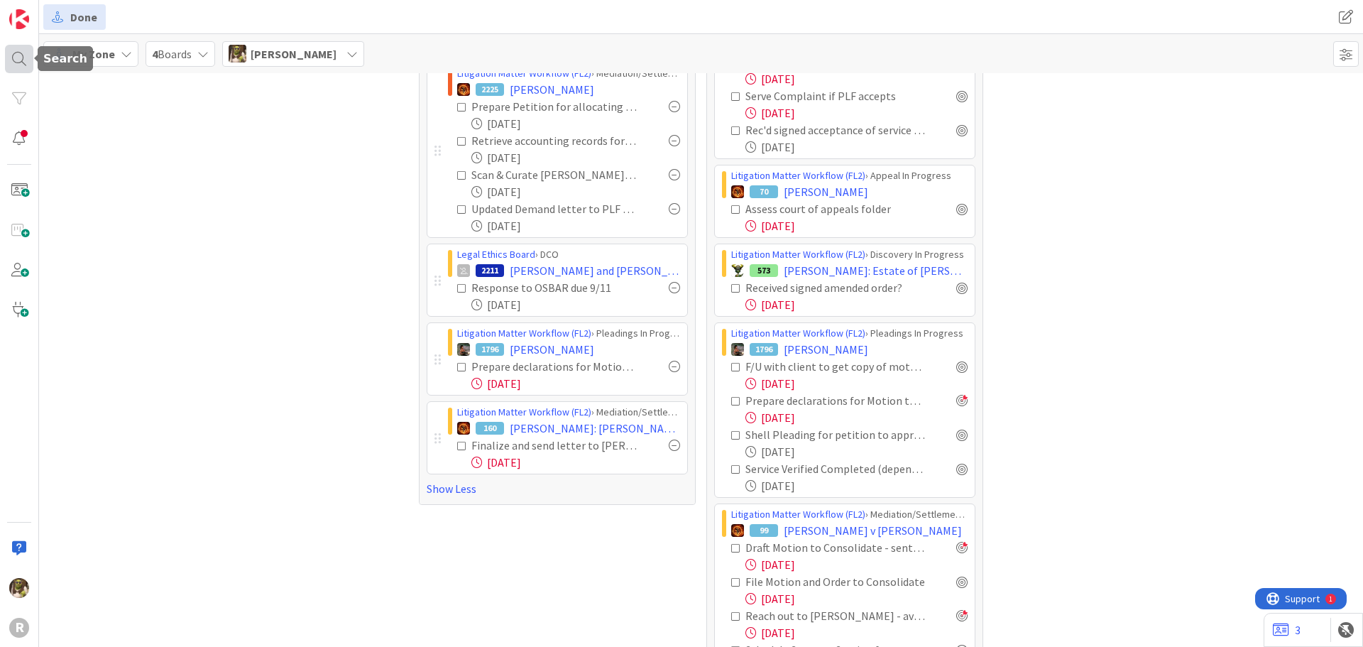
click at [23, 61] on div at bounding box center [19, 59] width 28 height 28
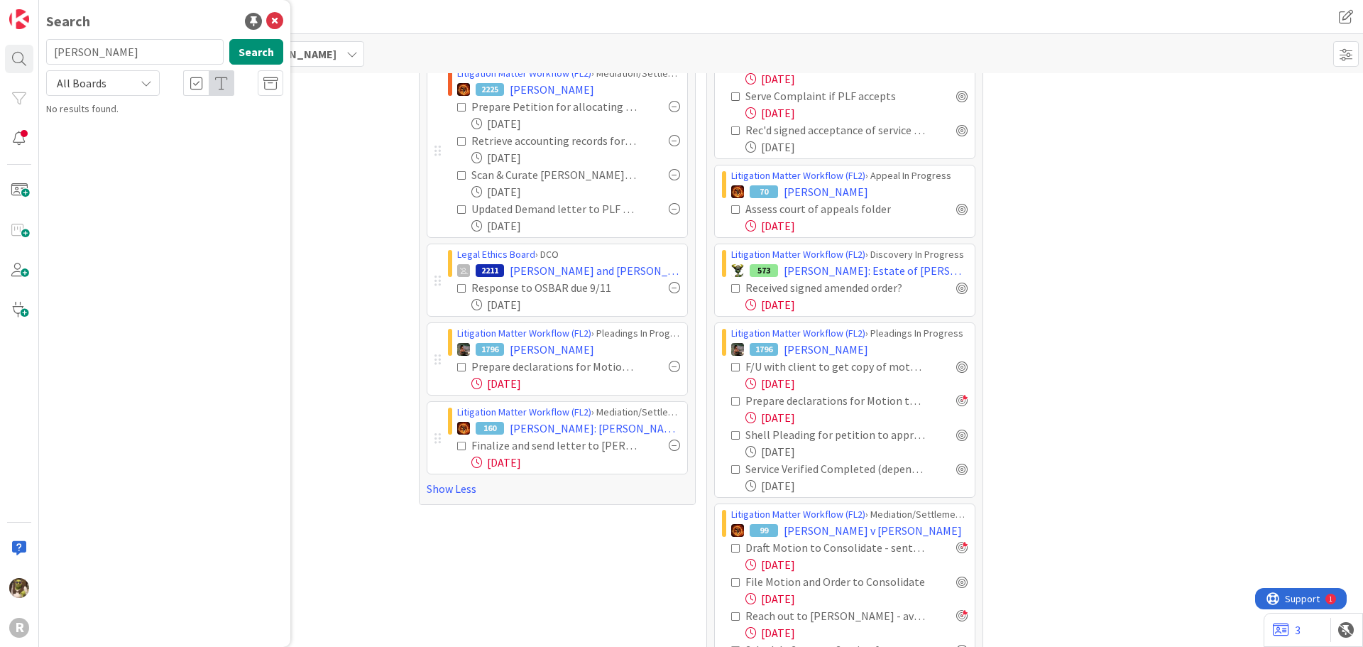
type input "laughery"
click at [145, 116] on div "Litigation Matter Workflow (FL2) › Pleadings In Progress" at bounding box center [174, 111] width 217 height 13
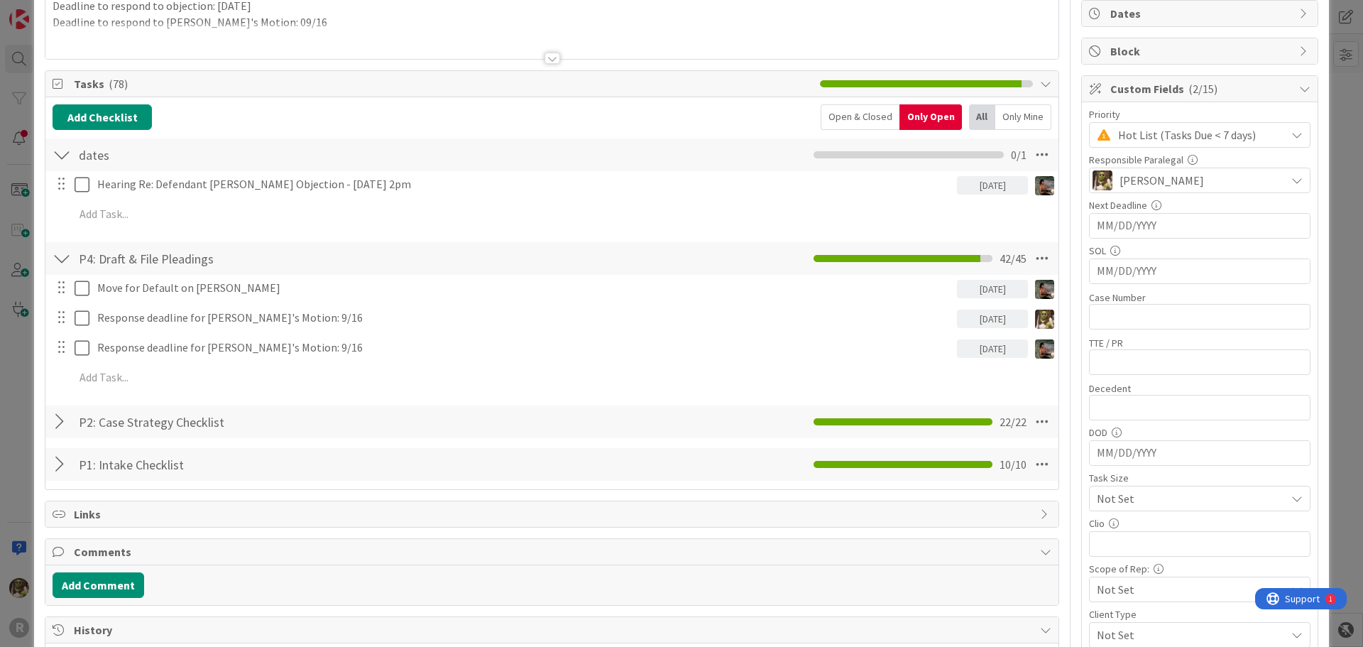
scroll to position [142, 0]
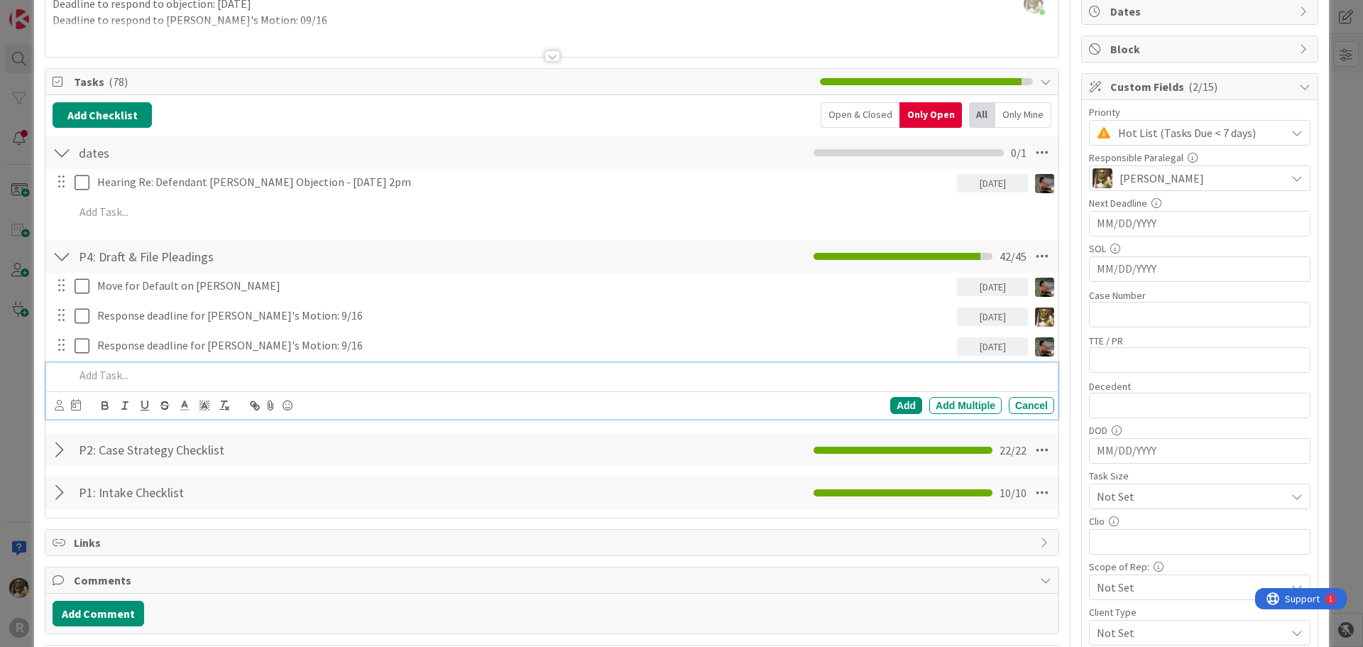
click at [155, 370] on p at bounding box center [562, 375] width 974 height 16
click at [63, 400] on icon at bounding box center [59, 405] width 9 height 11
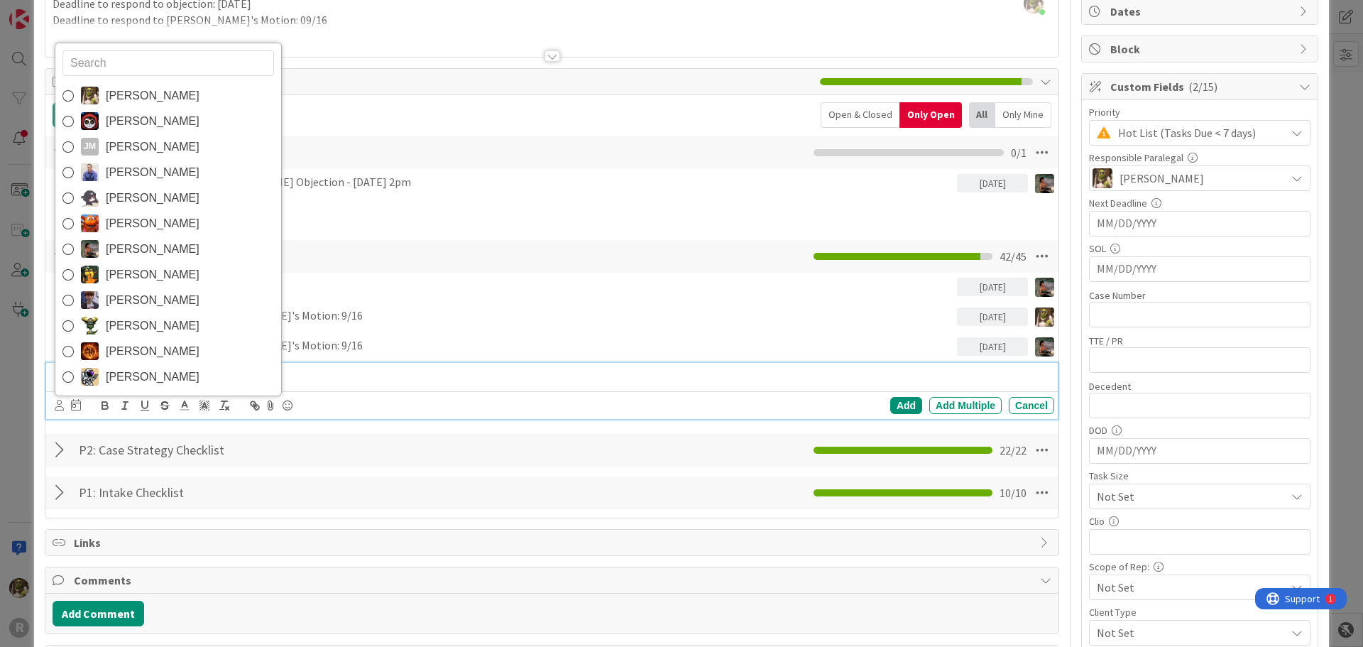
drag, startPoint x: 96, startPoint y: 94, endPoint x: 111, endPoint y: 114, distance: 24.3
click at [96, 94] on img at bounding box center [90, 96] width 18 height 18
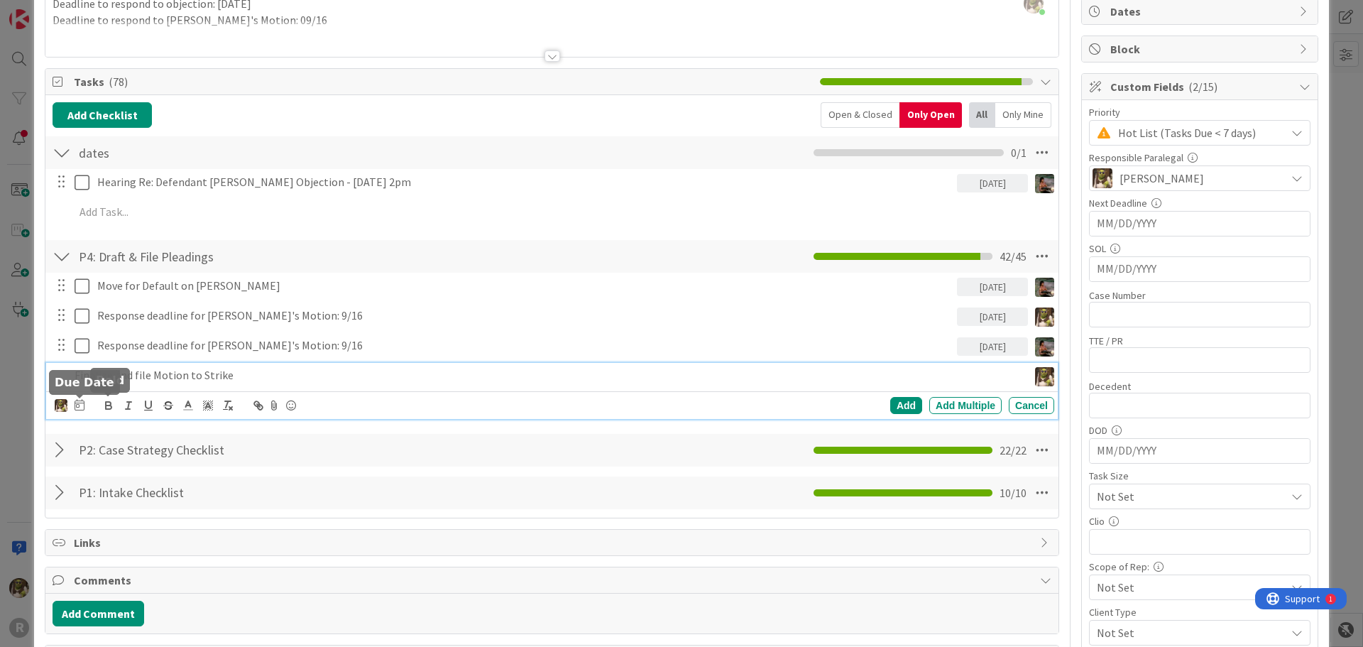
click at [80, 403] on icon at bounding box center [80, 404] width 10 height 11
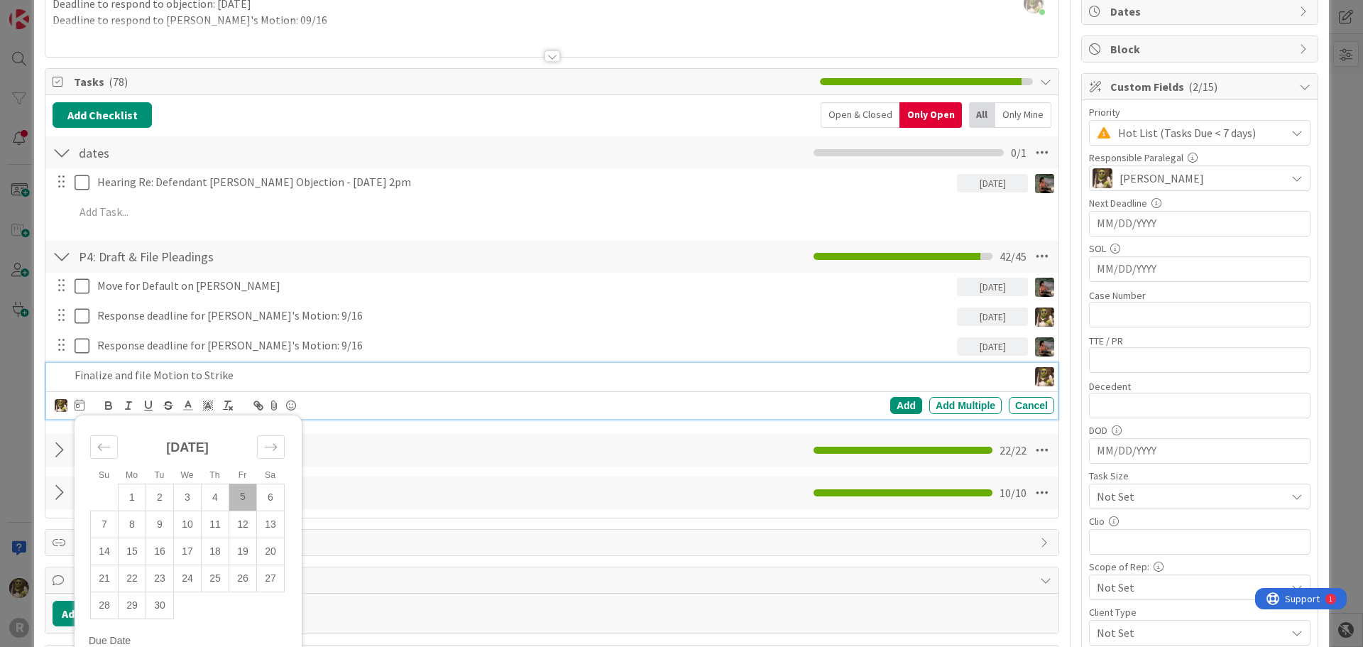
click at [241, 493] on td "5" at bounding box center [243, 496] width 28 height 27
click at [895, 402] on div "Add" at bounding box center [906, 405] width 32 height 17
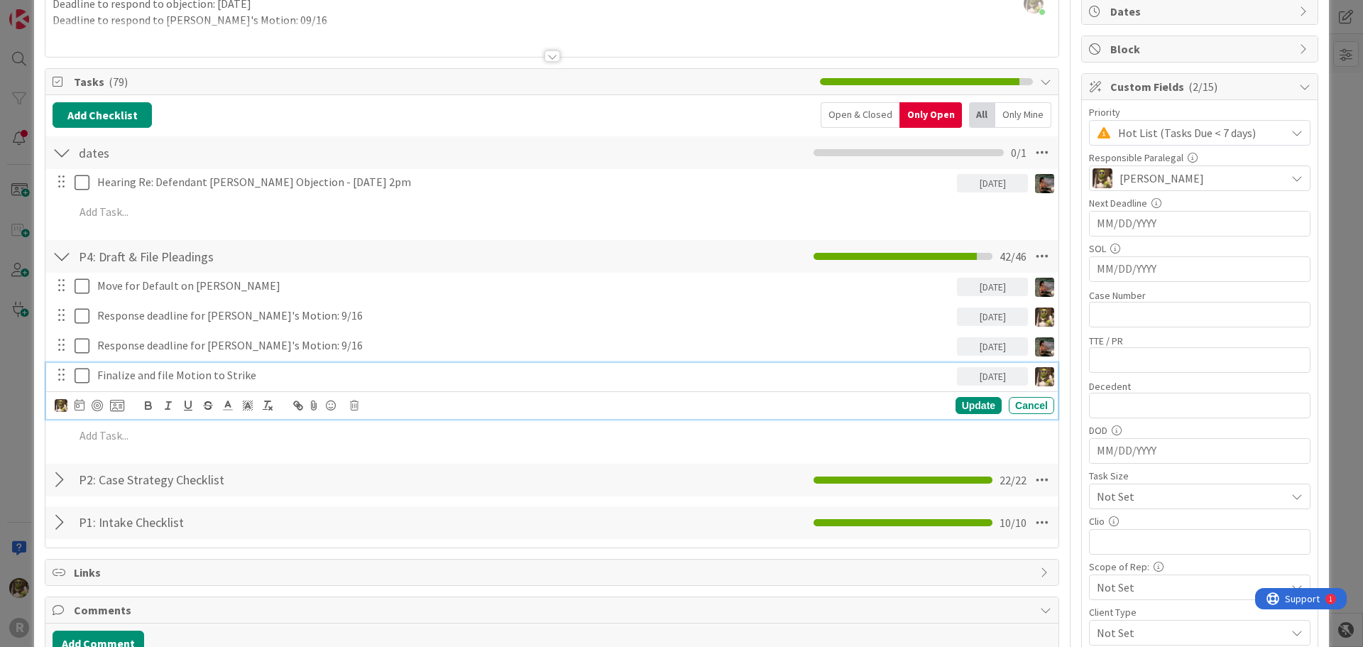
click at [168, 363] on div "Finalize and file Motion to Strike" at bounding box center [524, 375] width 865 height 25
click at [100, 404] on div at bounding box center [97, 405] width 11 height 11
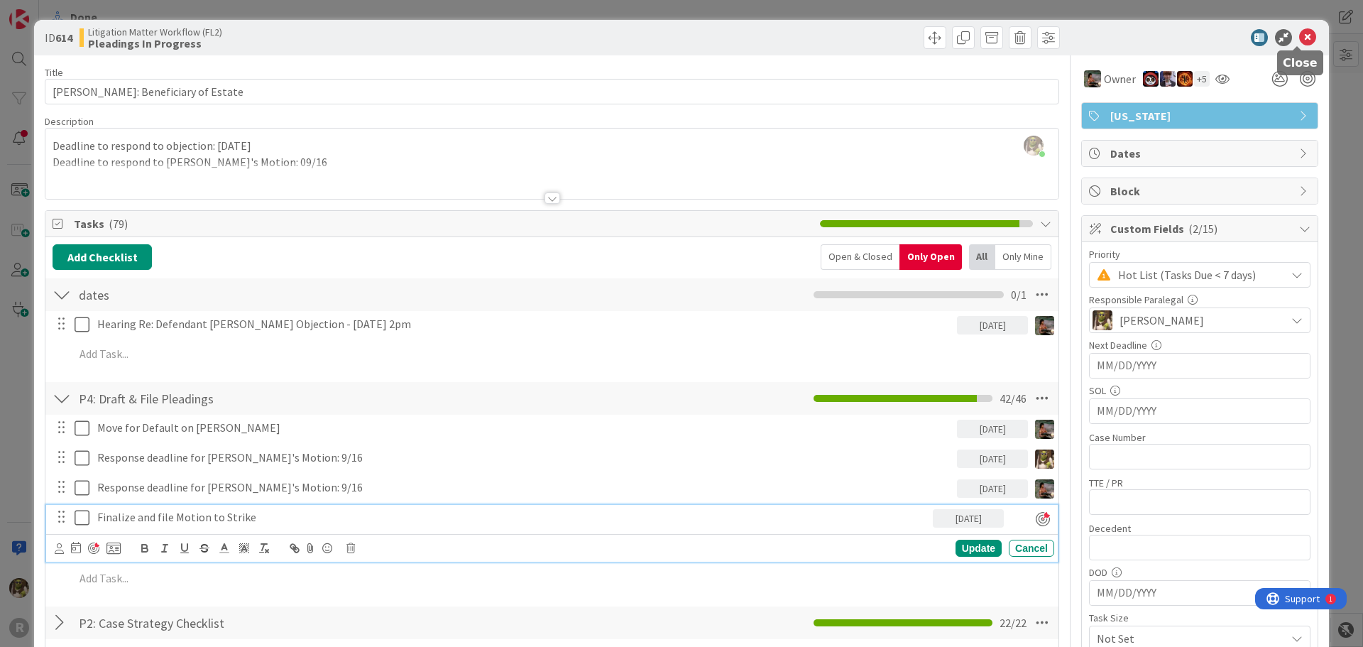
click at [1299, 37] on icon at bounding box center [1307, 37] width 17 height 17
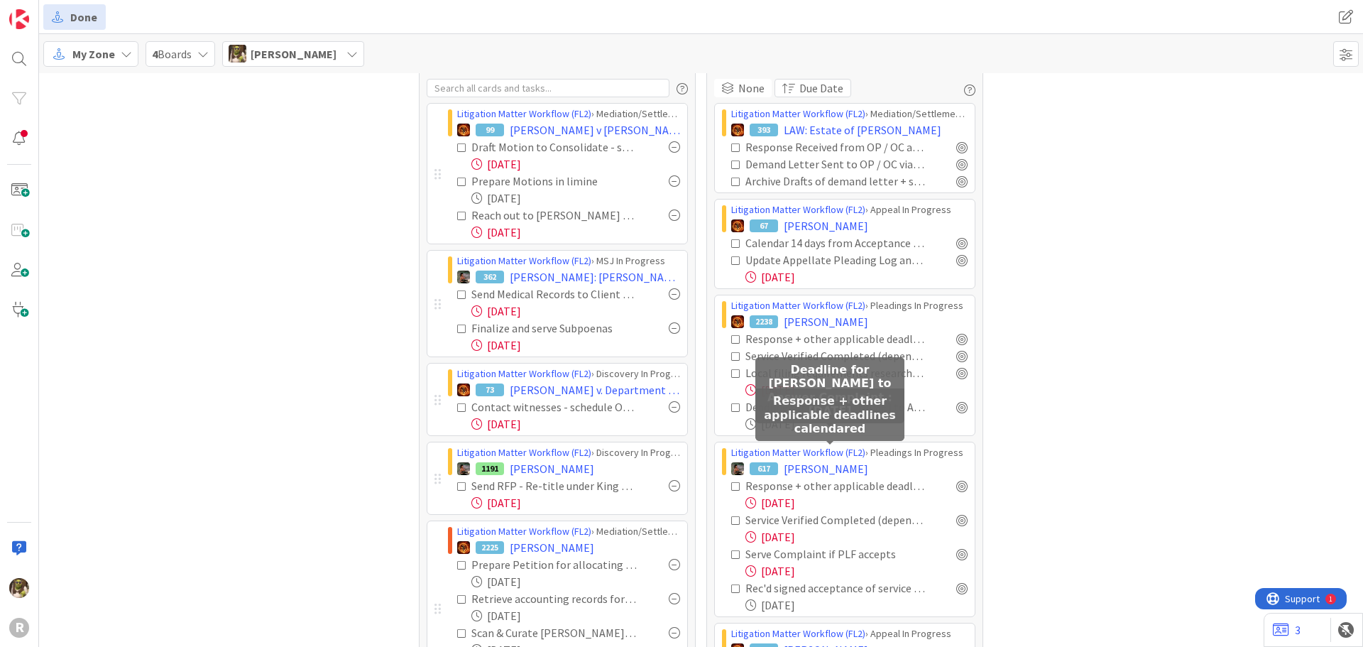
scroll to position [71, 0]
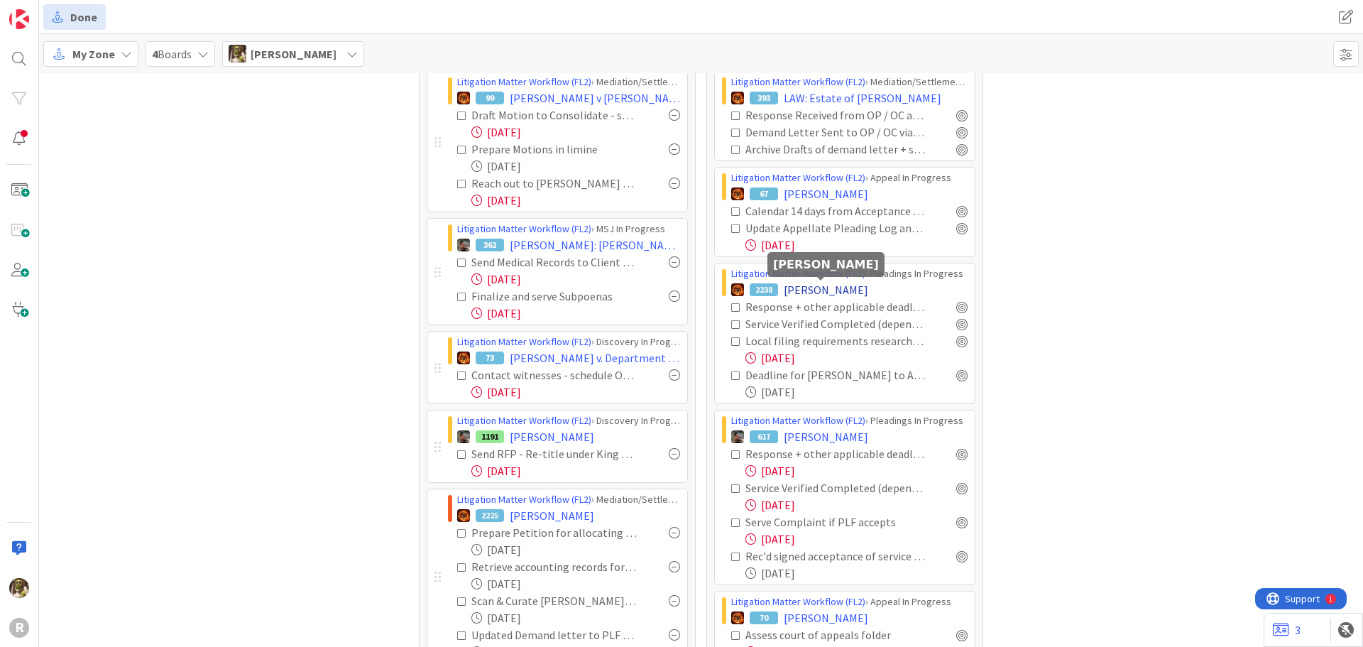
click at [833, 286] on span "BREAZEALE, Jerry" at bounding box center [826, 289] width 84 height 17
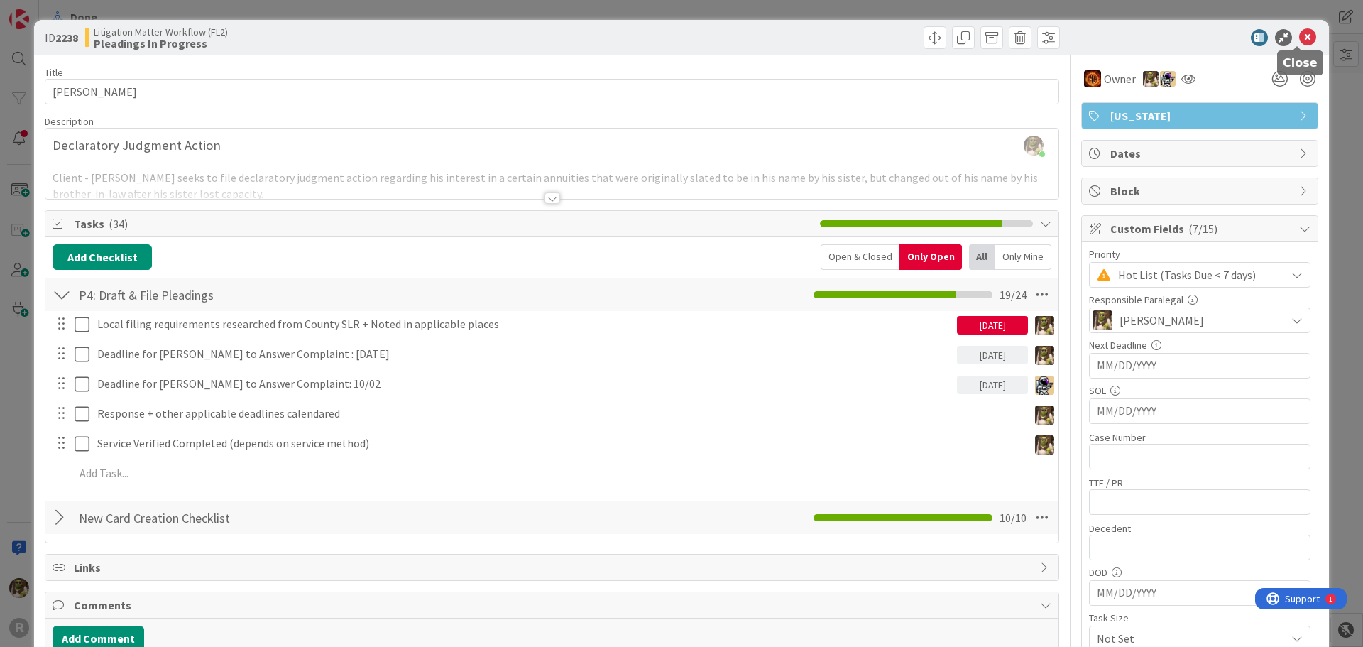
click at [1303, 40] on icon at bounding box center [1307, 37] width 17 height 17
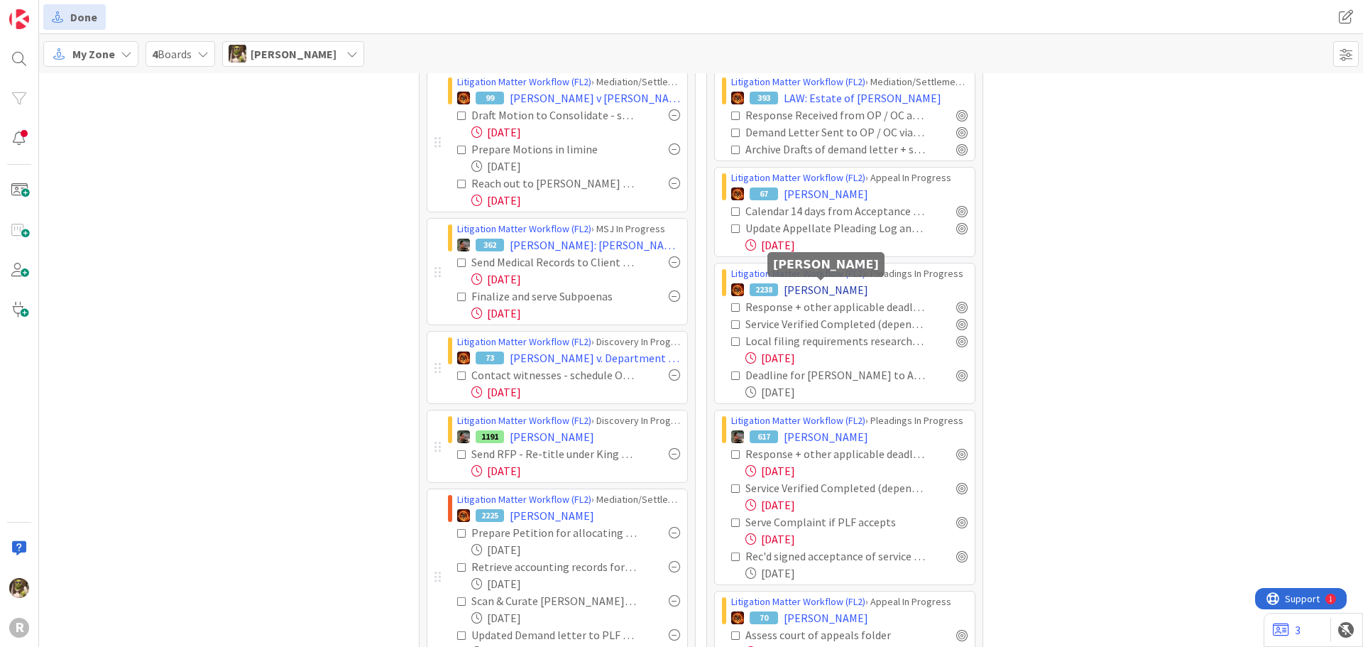
click at [836, 289] on span "BREAZEALE, Jerry" at bounding box center [826, 289] width 84 height 17
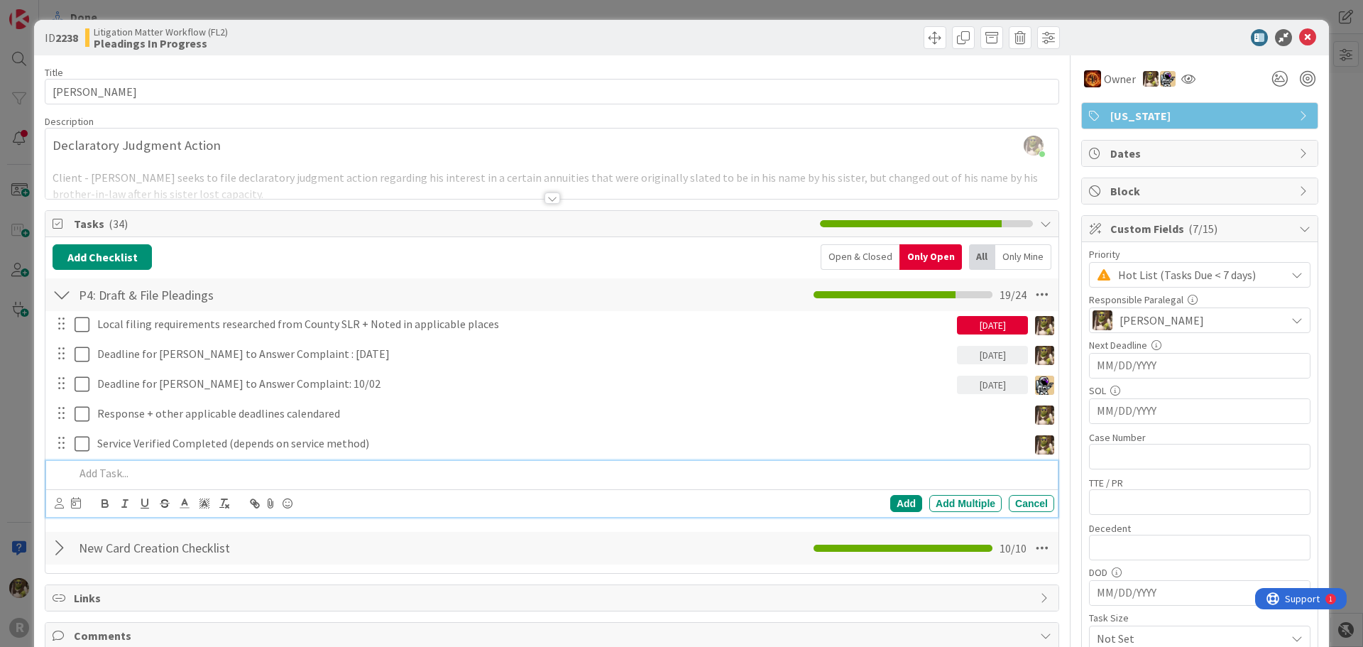
click at [179, 478] on p at bounding box center [562, 473] width 974 height 16
click at [62, 502] on icon at bounding box center [59, 503] width 9 height 11
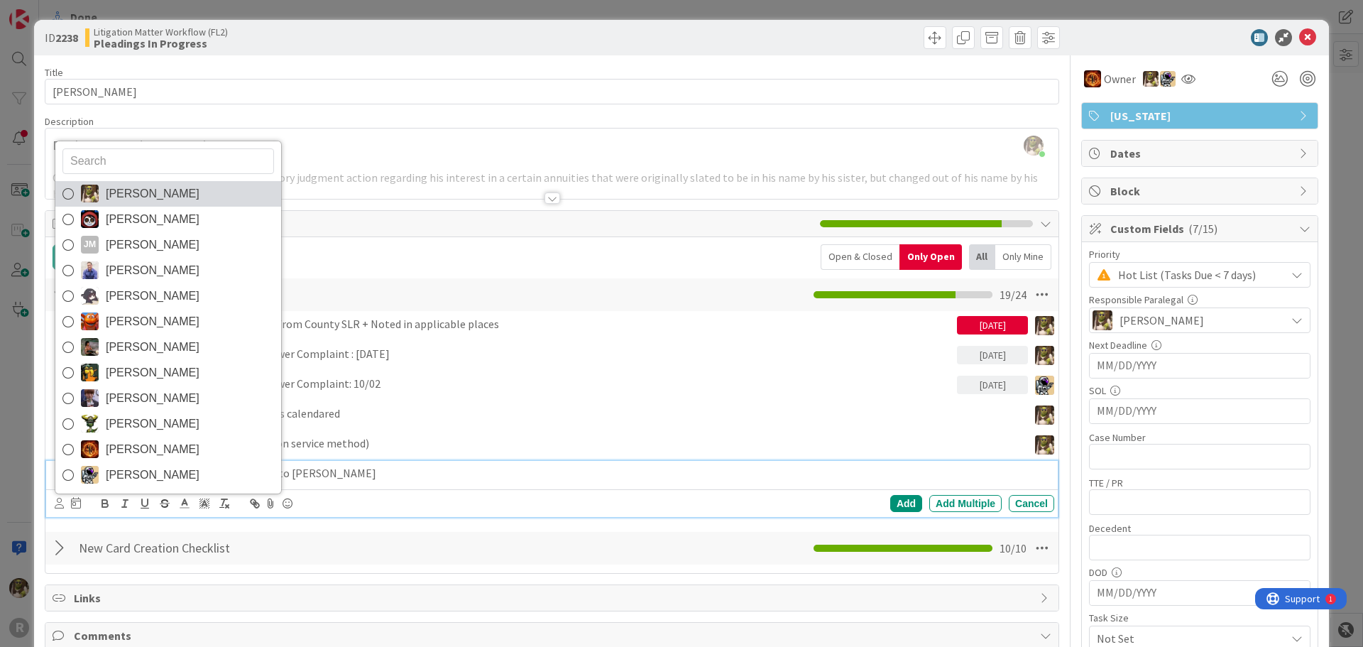
click at [109, 190] on span "Devine Gines" at bounding box center [153, 193] width 94 height 21
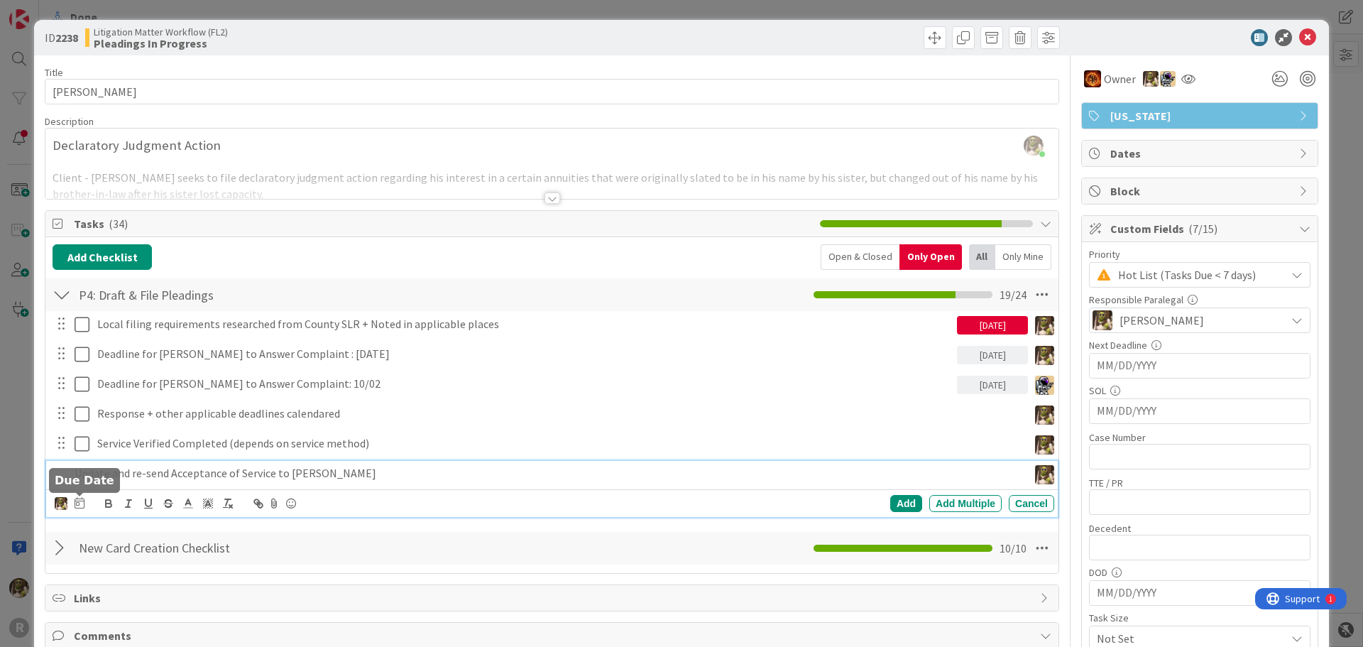
click at [80, 497] on body "R Done Done My Zone 4 Boards Devine Gines Focus 15 Litigation Matter Workflow (…" at bounding box center [681, 323] width 1363 height 647
drag, startPoint x: 203, startPoint y: 478, endPoint x: 193, endPoint y: 479, distance: 10.0
click at [203, 477] on p "Update and re-send Acceptance of Service to Wang" at bounding box center [549, 473] width 948 height 16
click at [73, 502] on div "Devine Gines Jasmin Sanchez JM Jeff Myers John Grant Kelly Nguyen Kiara Adams M…" at bounding box center [70, 503] width 30 height 17
click at [75, 502] on icon at bounding box center [80, 502] width 10 height 11
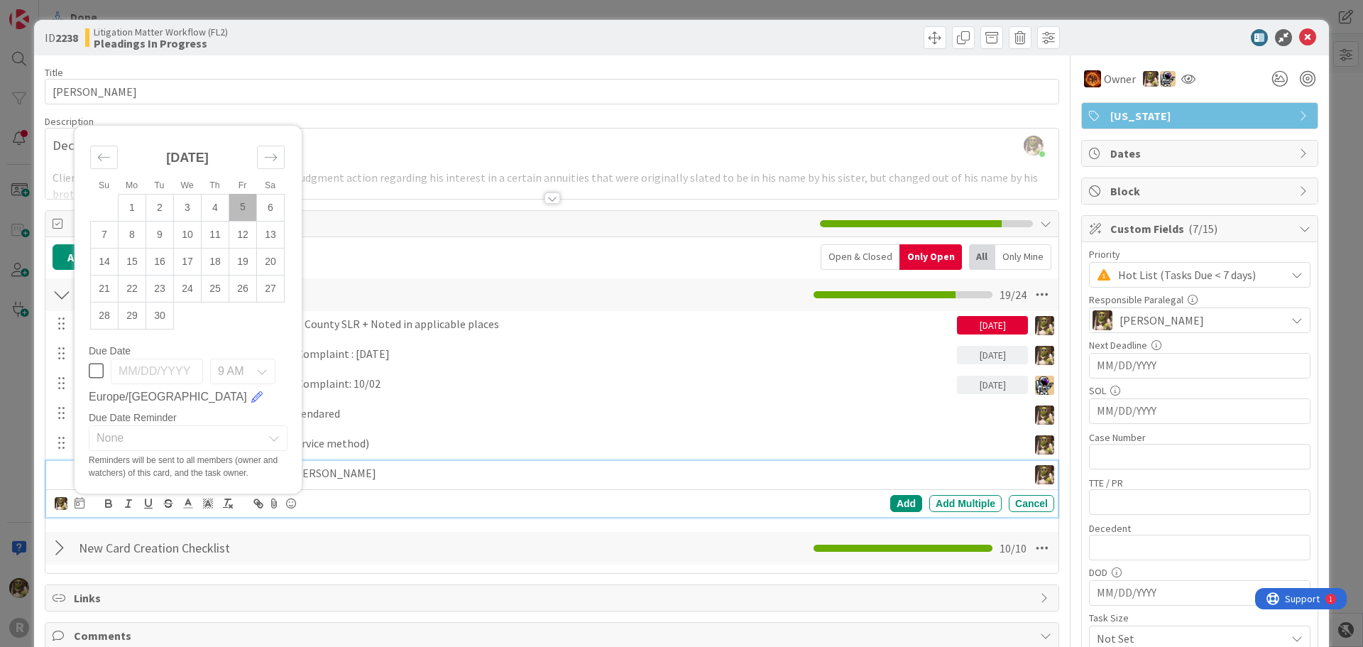
click at [251, 212] on td "5" at bounding box center [243, 207] width 28 height 27
click at [895, 503] on div "Add" at bounding box center [906, 503] width 32 height 17
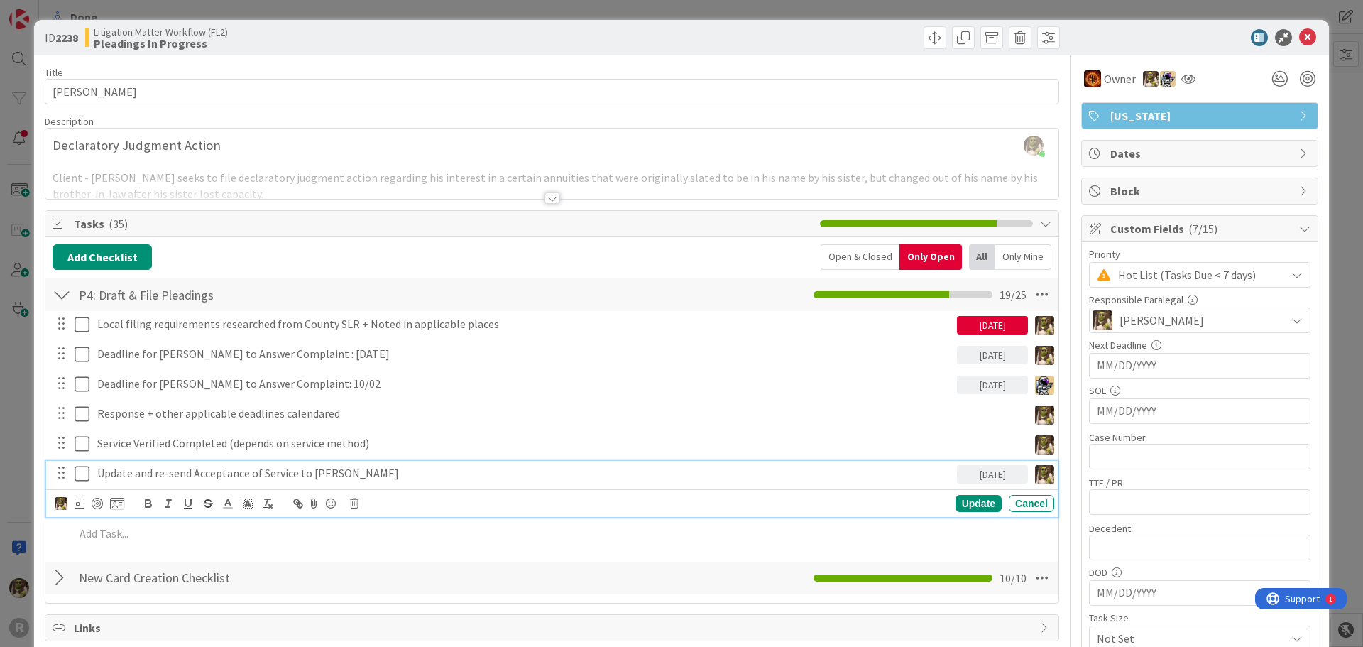
drag, startPoint x: 223, startPoint y: 471, endPoint x: 199, endPoint y: 479, distance: 24.7
click at [223, 471] on p "Update and re-send Acceptance of Service to Wang" at bounding box center [524, 473] width 854 height 16
click at [101, 502] on div at bounding box center [97, 503] width 11 height 11
click at [976, 505] on div "Update" at bounding box center [978, 503] width 46 height 17
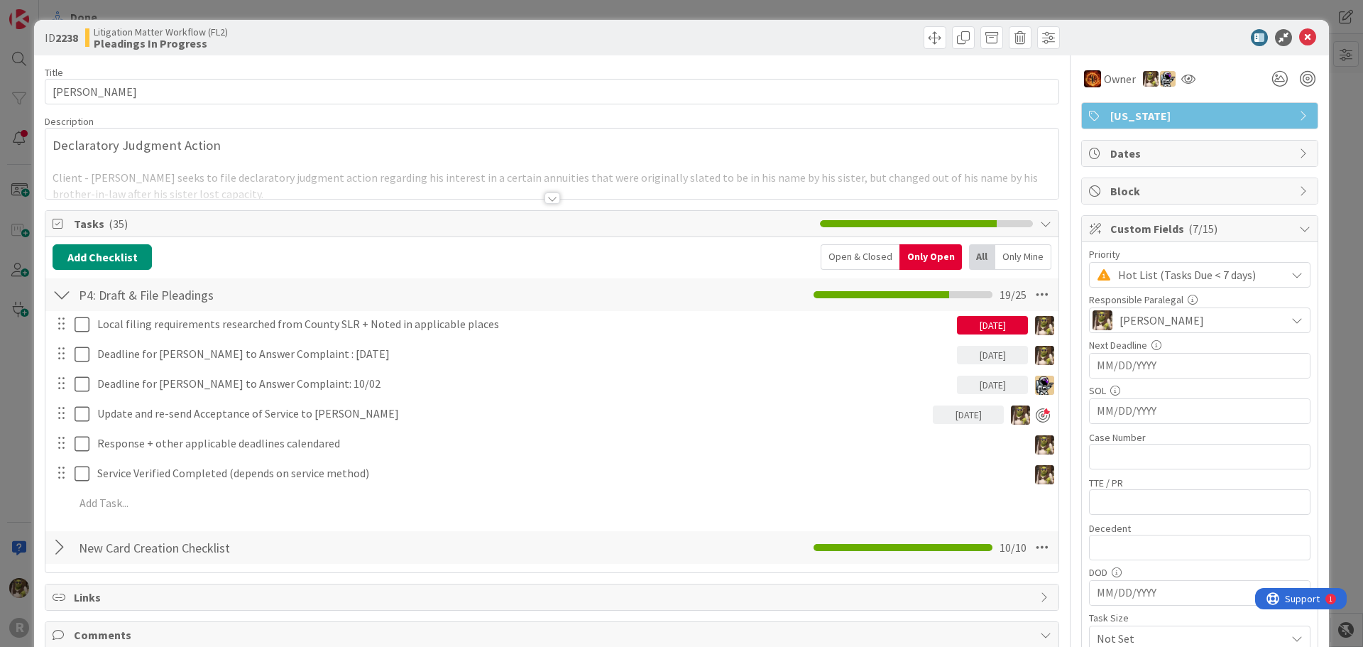
click at [1300, 36] on icon at bounding box center [1307, 37] width 17 height 17
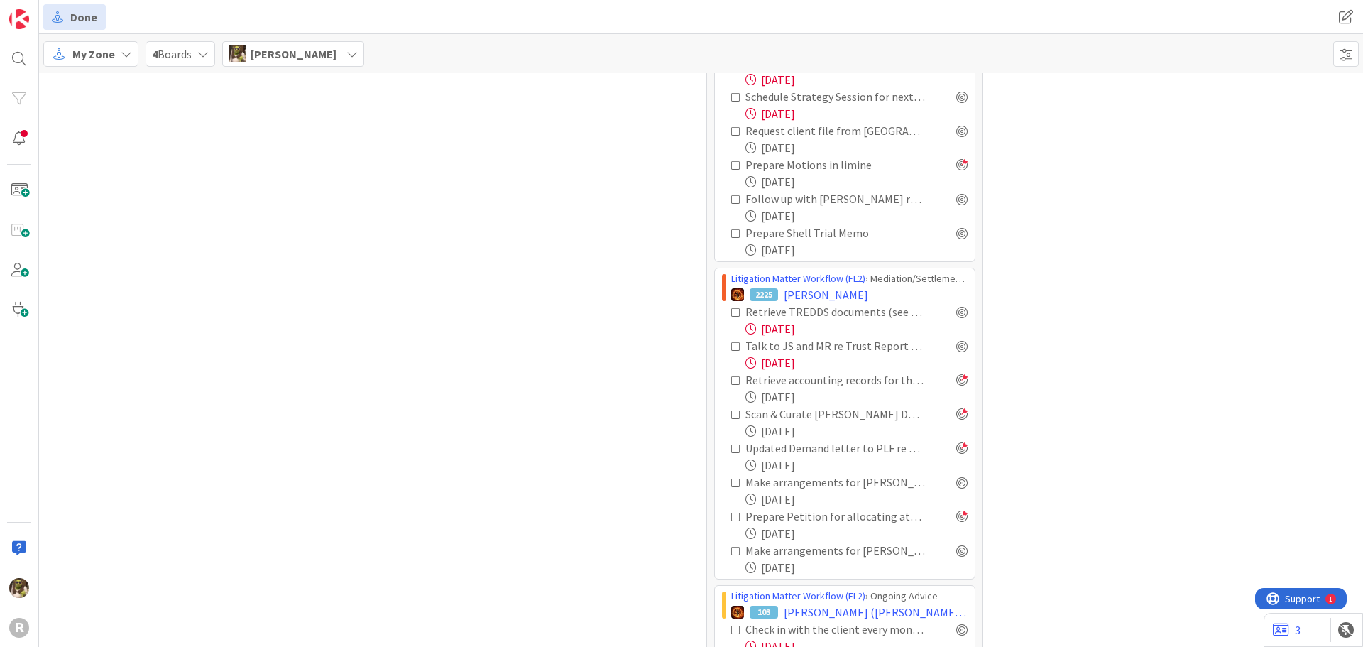
scroll to position [1136, 0]
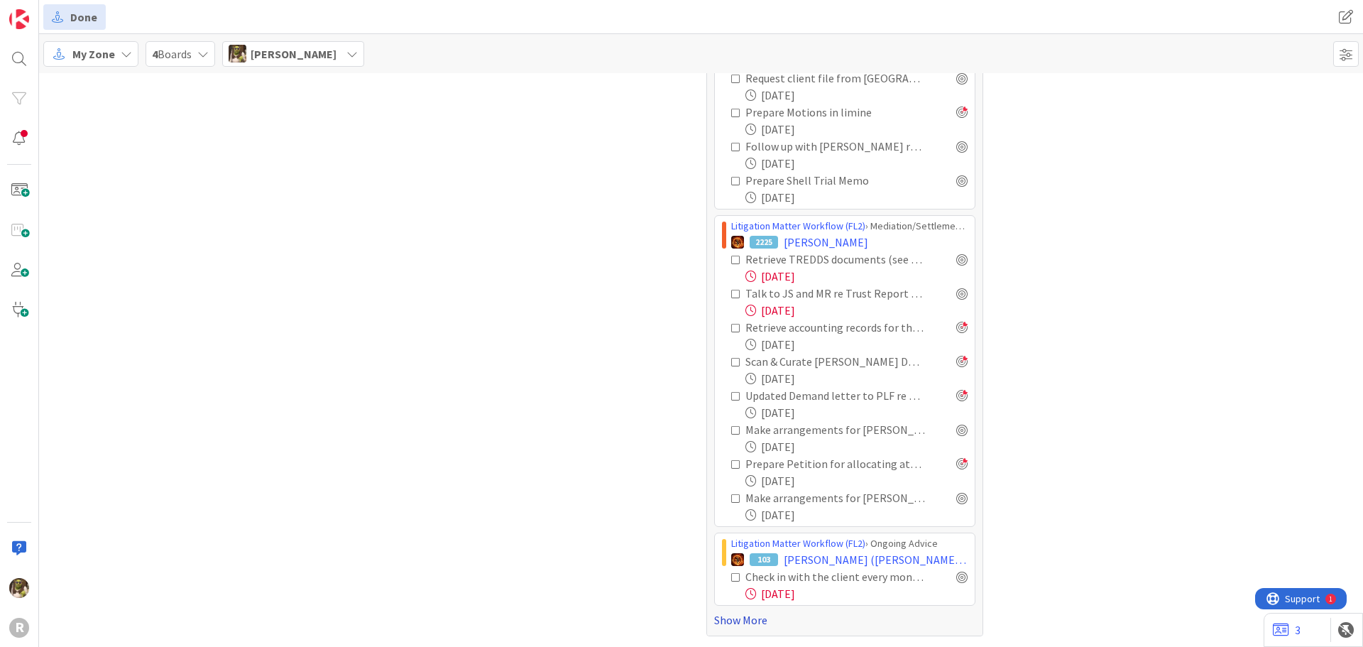
click at [733, 619] on link "Show More" at bounding box center [844, 619] width 261 height 17
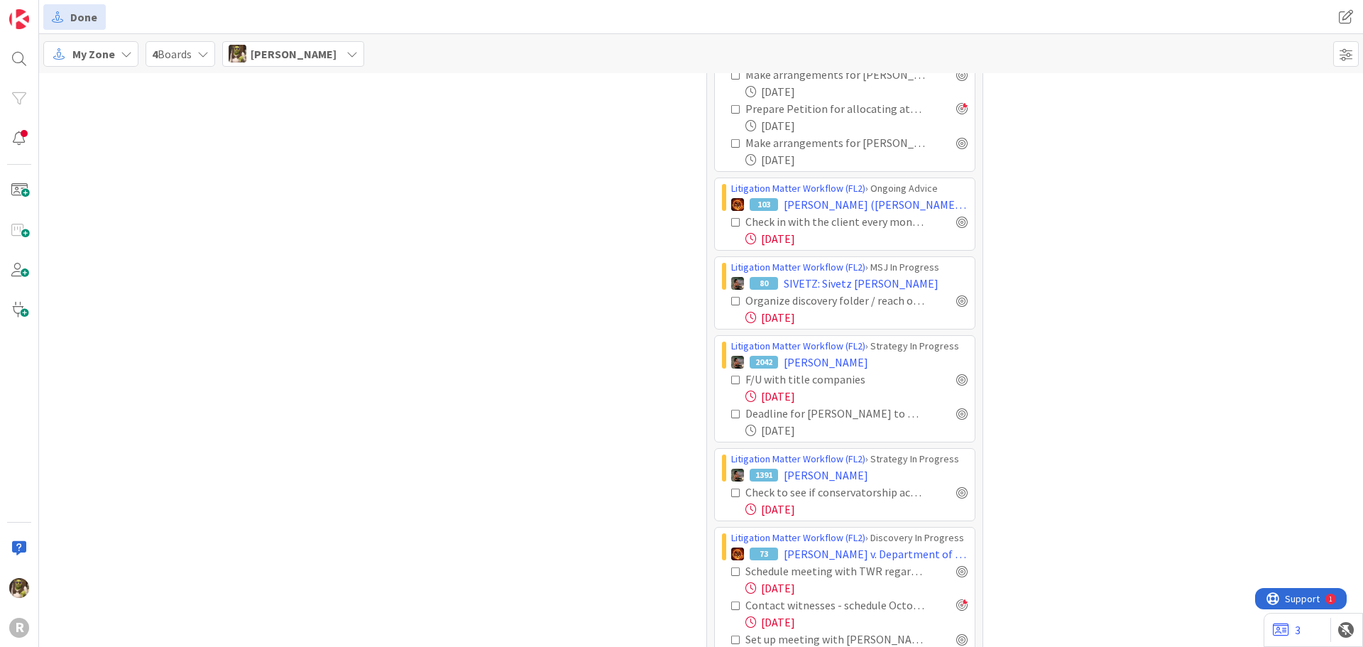
scroll to position [1562, 0]
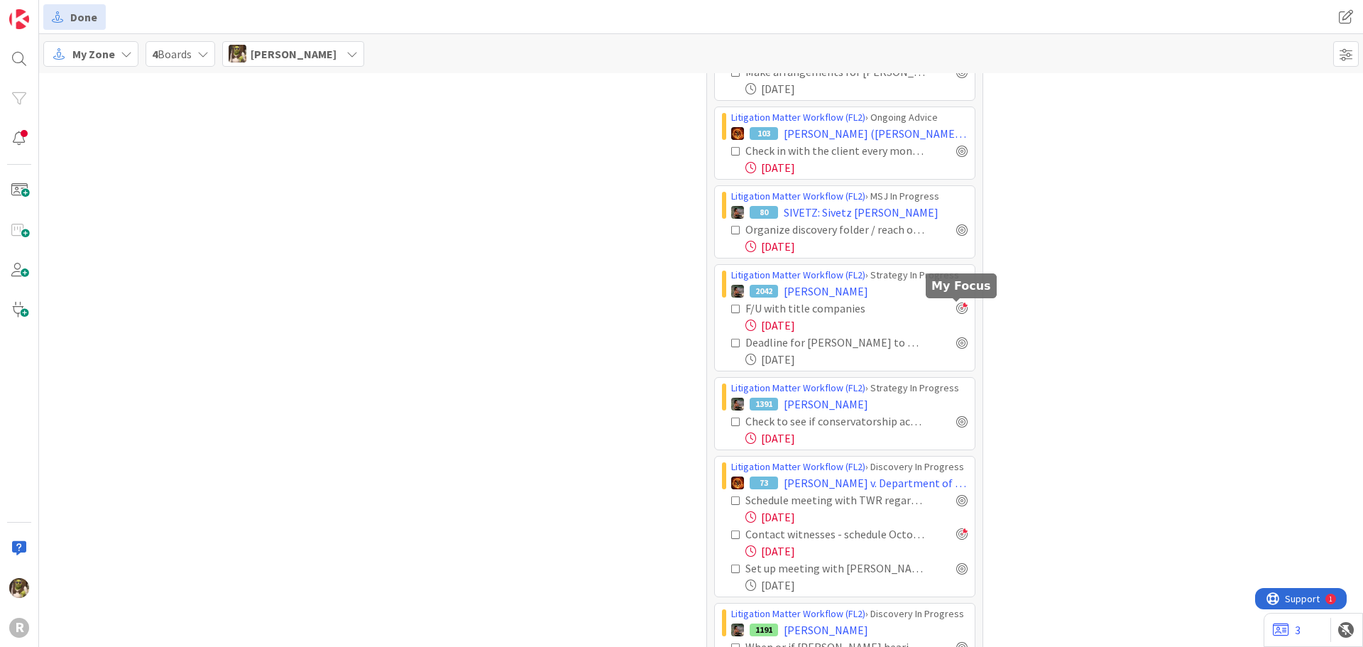
click at [958, 306] on div at bounding box center [961, 307] width 11 height 11
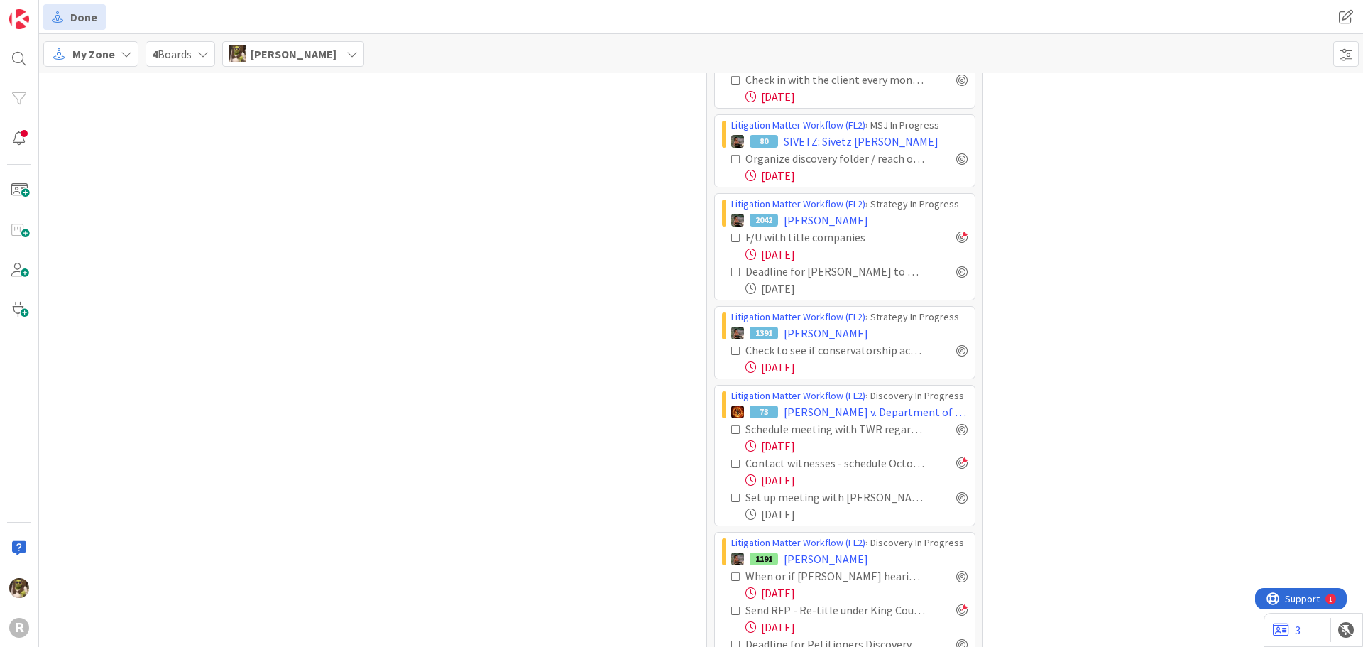
scroll to position [1704, 0]
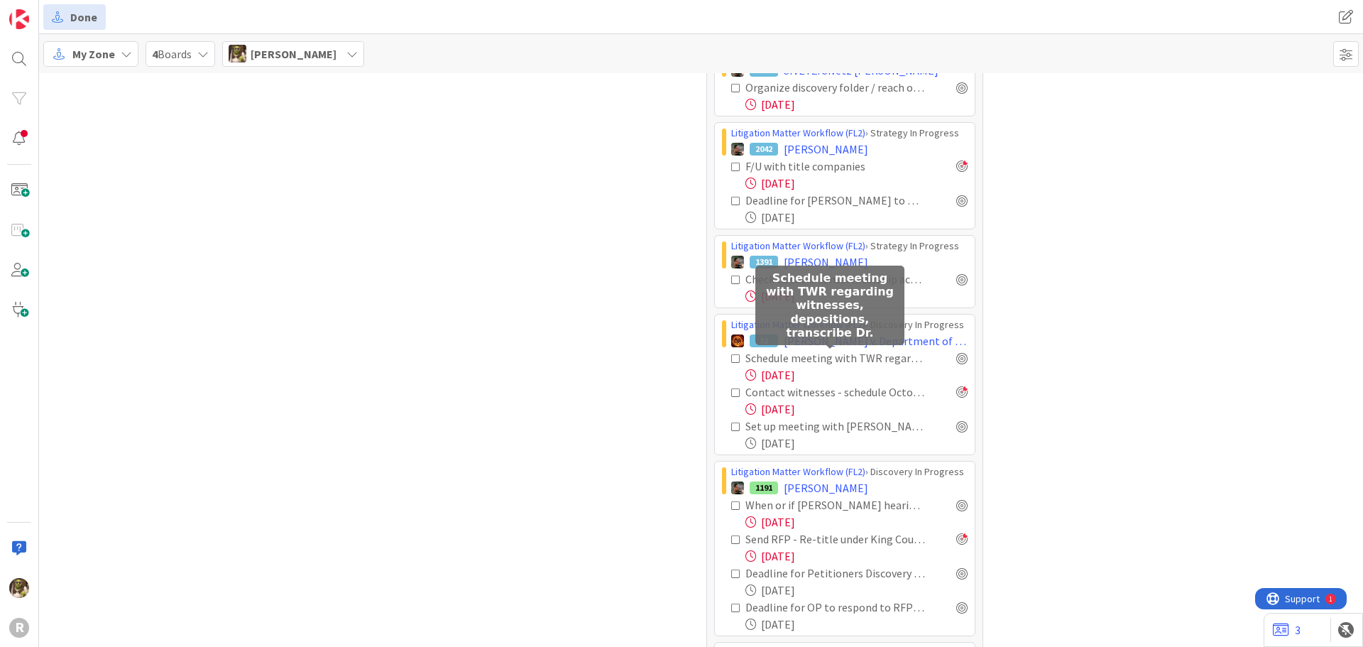
click at [870, 360] on div "Schedule meeting with TWR regarding witnesses, depositions, transcribe Dr." at bounding box center [835, 357] width 180 height 17
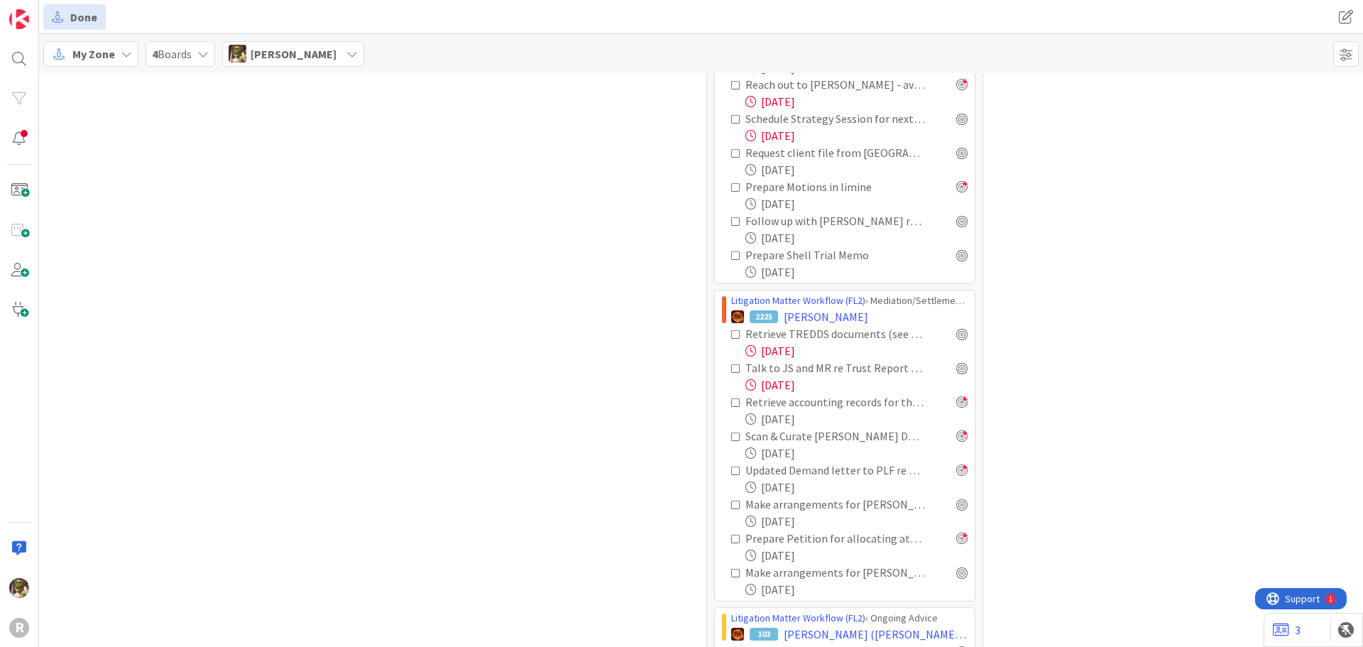
scroll to position [0, 0]
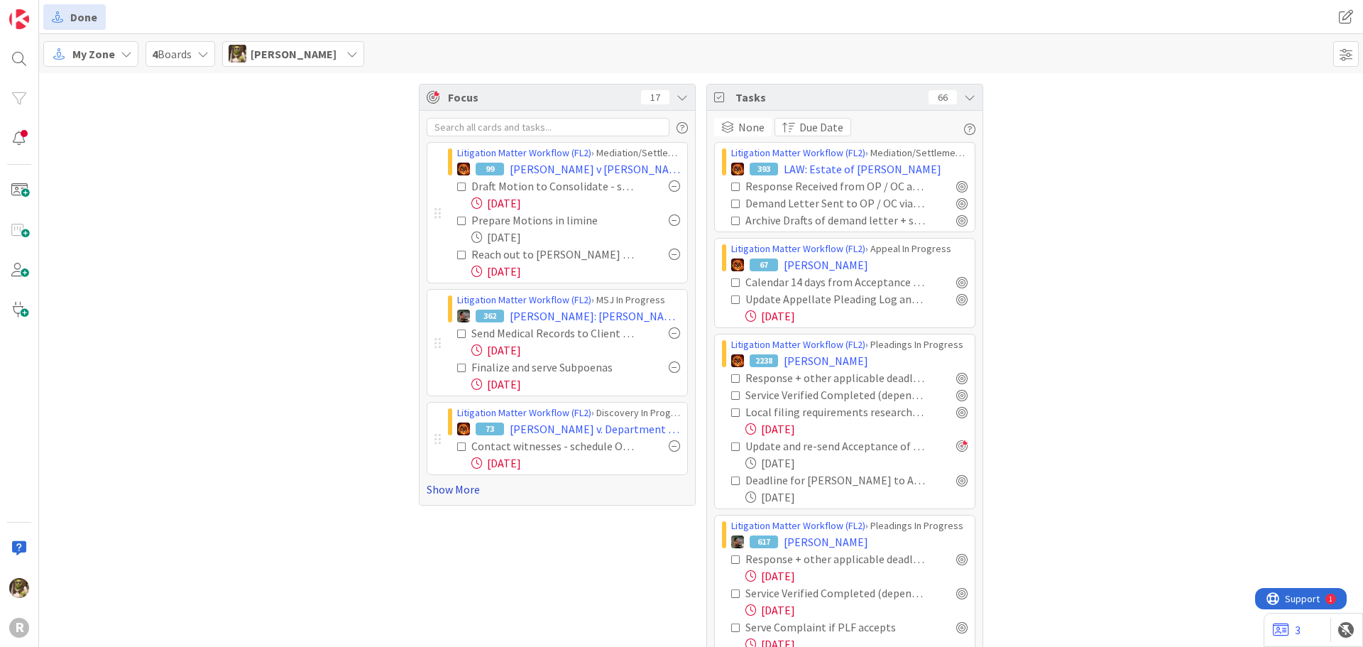
click at [435, 488] on link "Show More" at bounding box center [557, 489] width 261 height 17
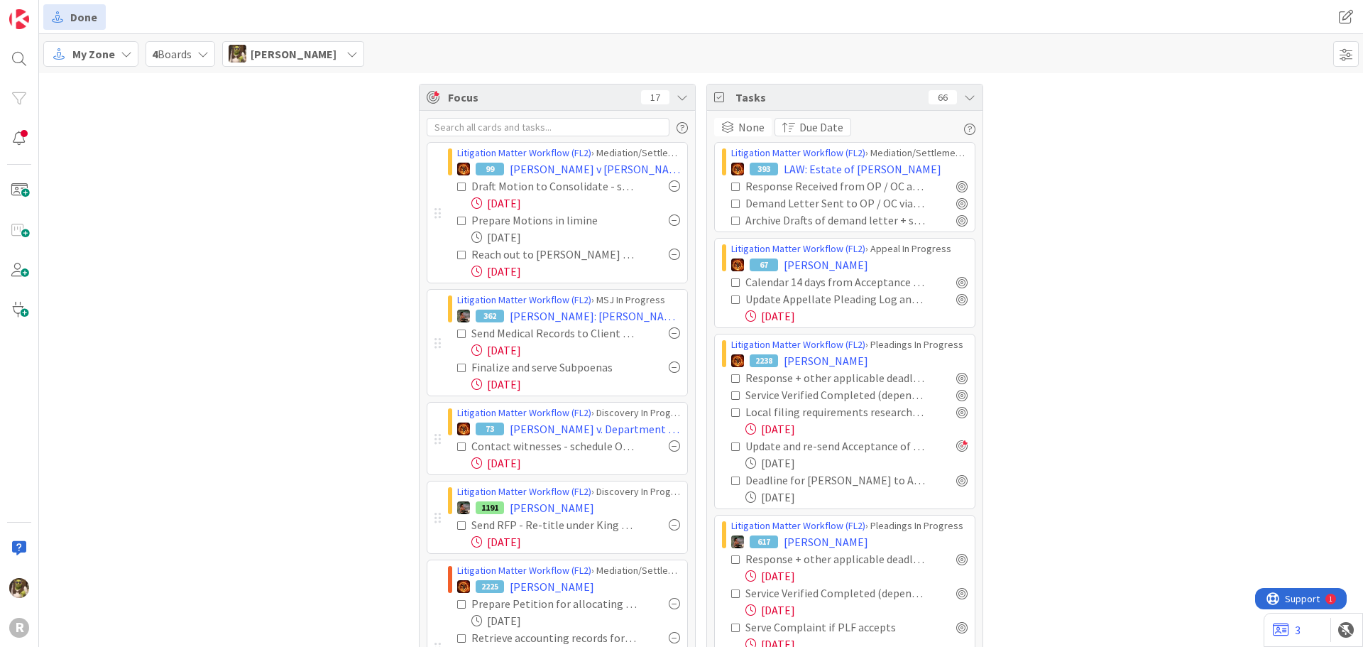
click at [669, 184] on div at bounding box center [674, 185] width 11 height 11
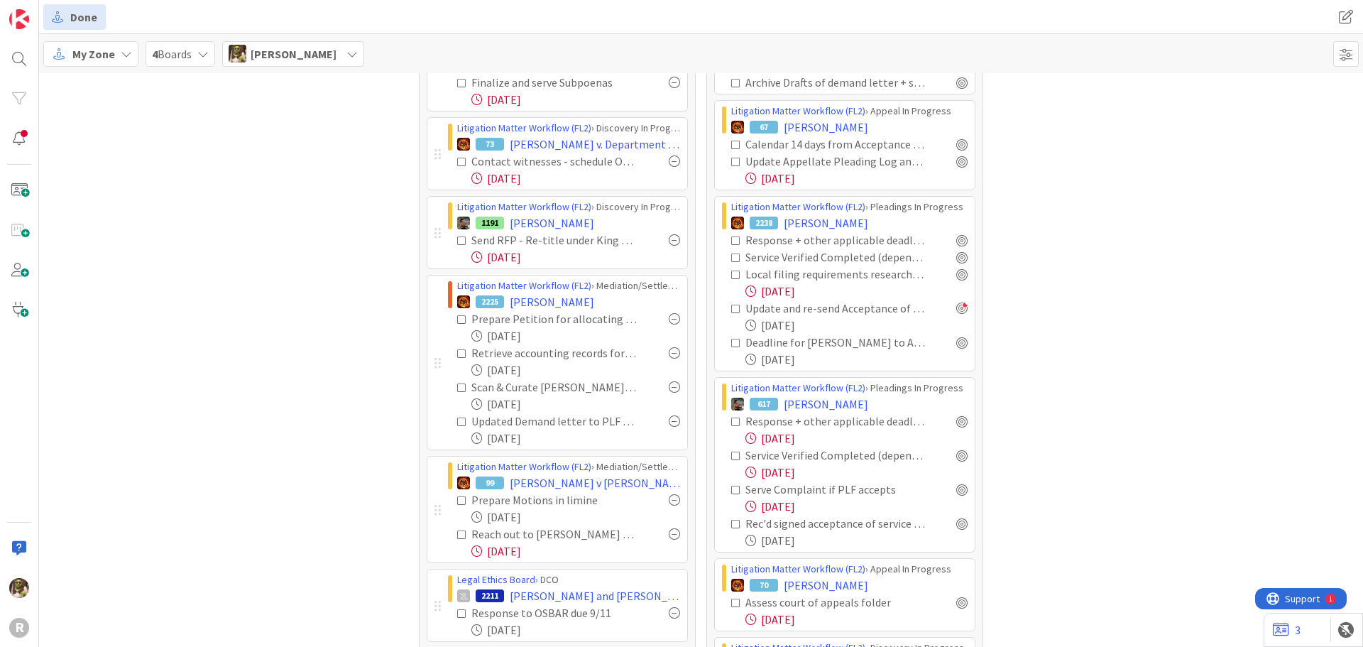
scroll to position [142, 0]
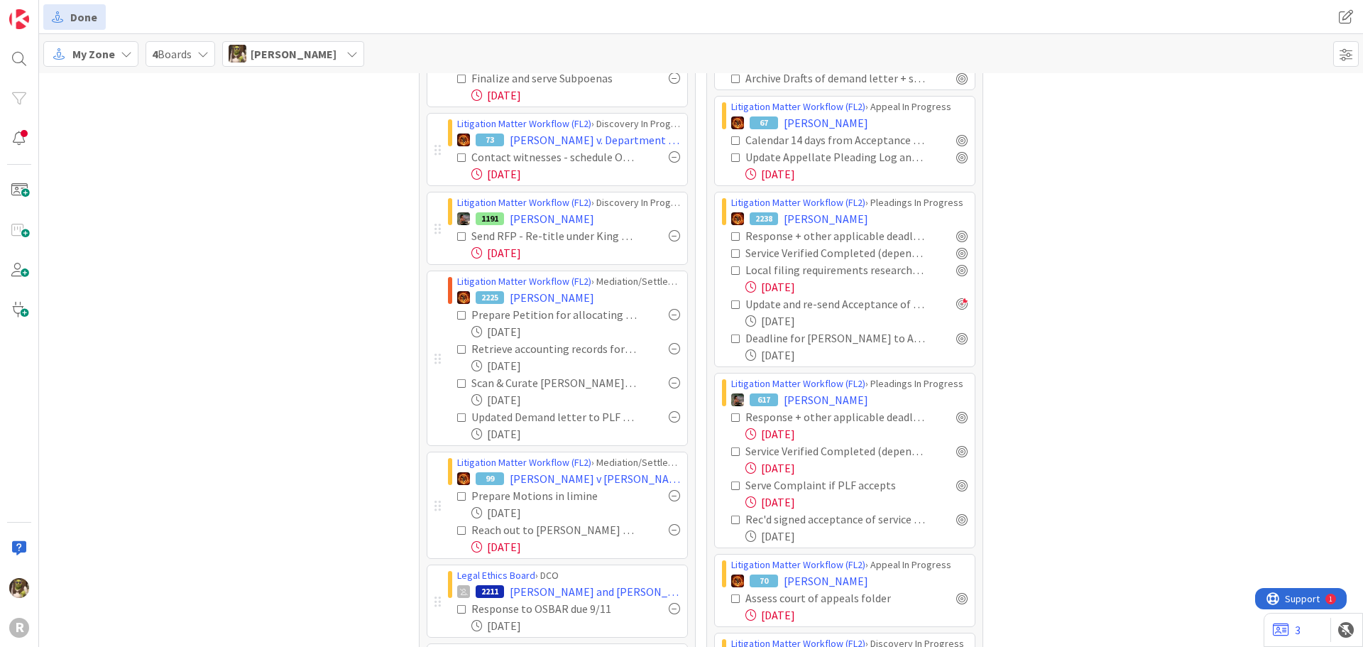
click at [671, 313] on div at bounding box center [674, 314] width 11 height 11
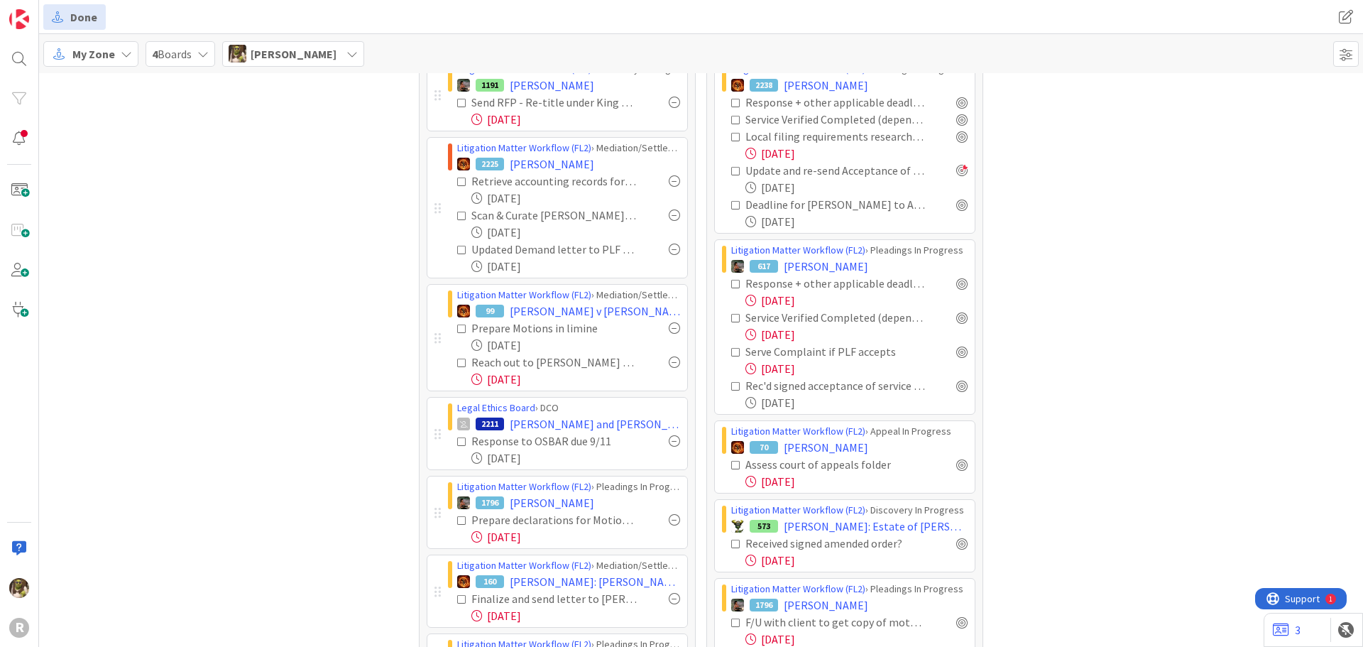
scroll to position [284, 0]
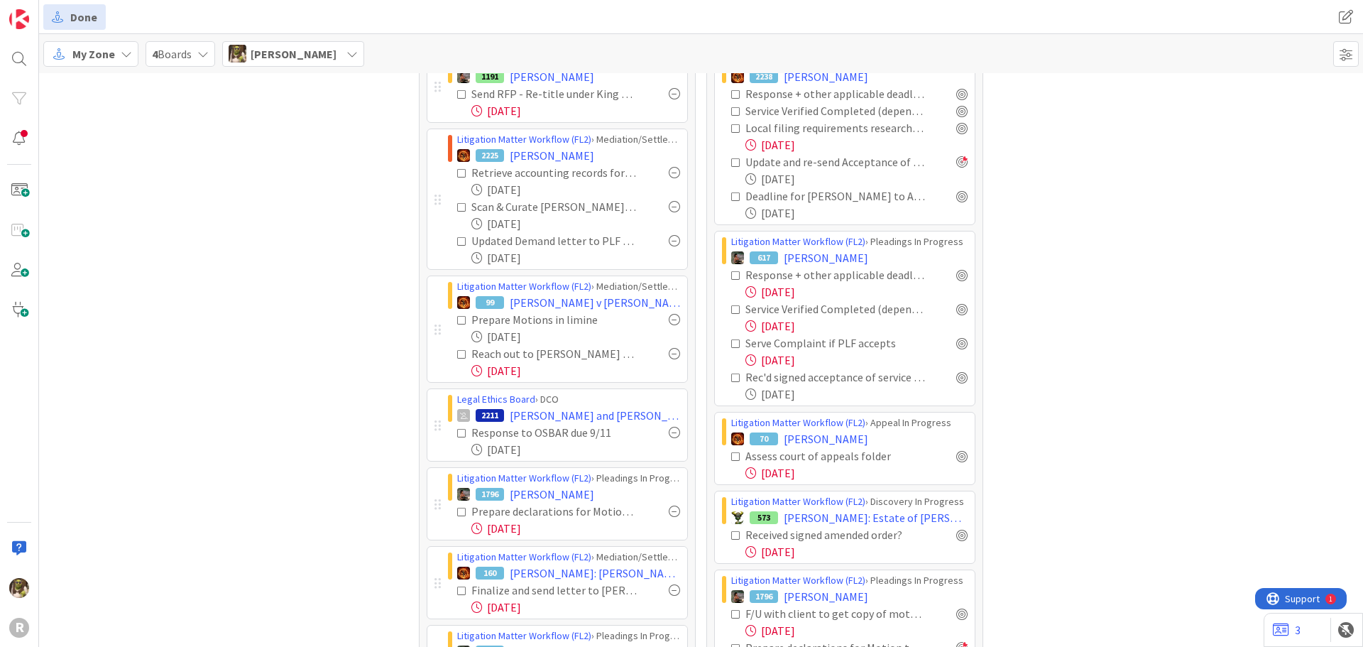
click at [669, 319] on div at bounding box center [674, 319] width 11 height 11
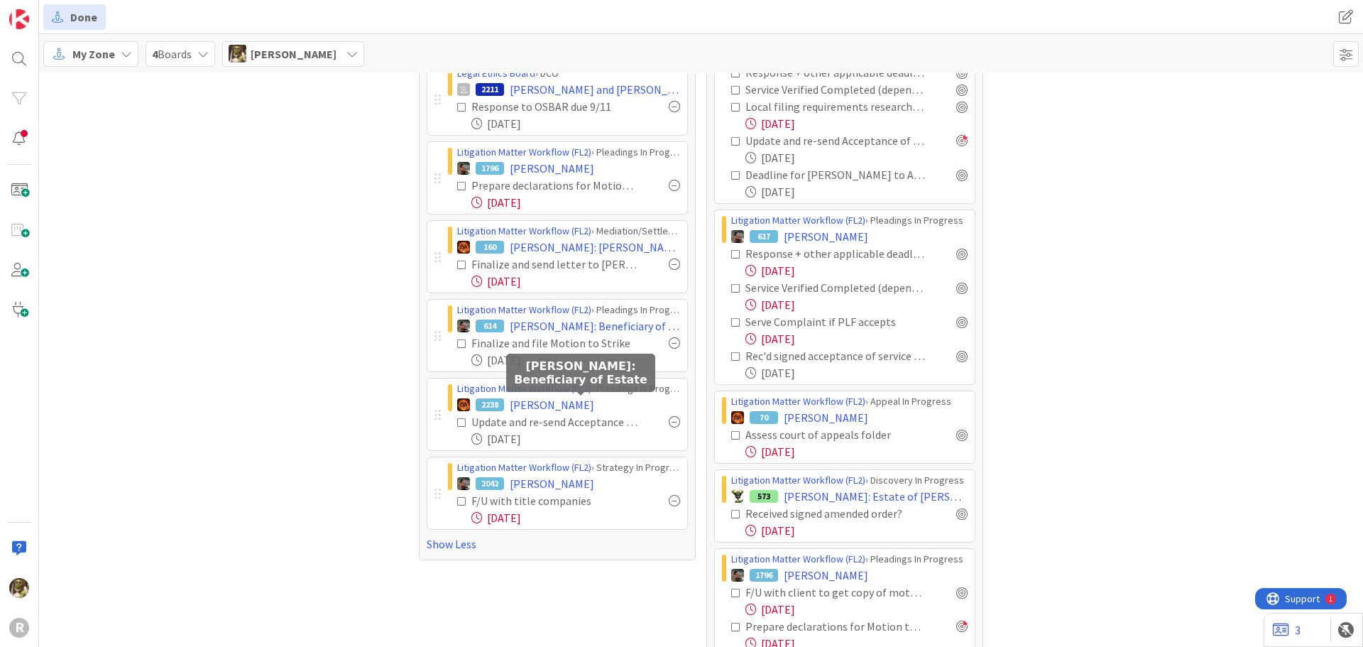
scroll to position [226, 0]
